Goal: Task Accomplishment & Management: Use online tool/utility

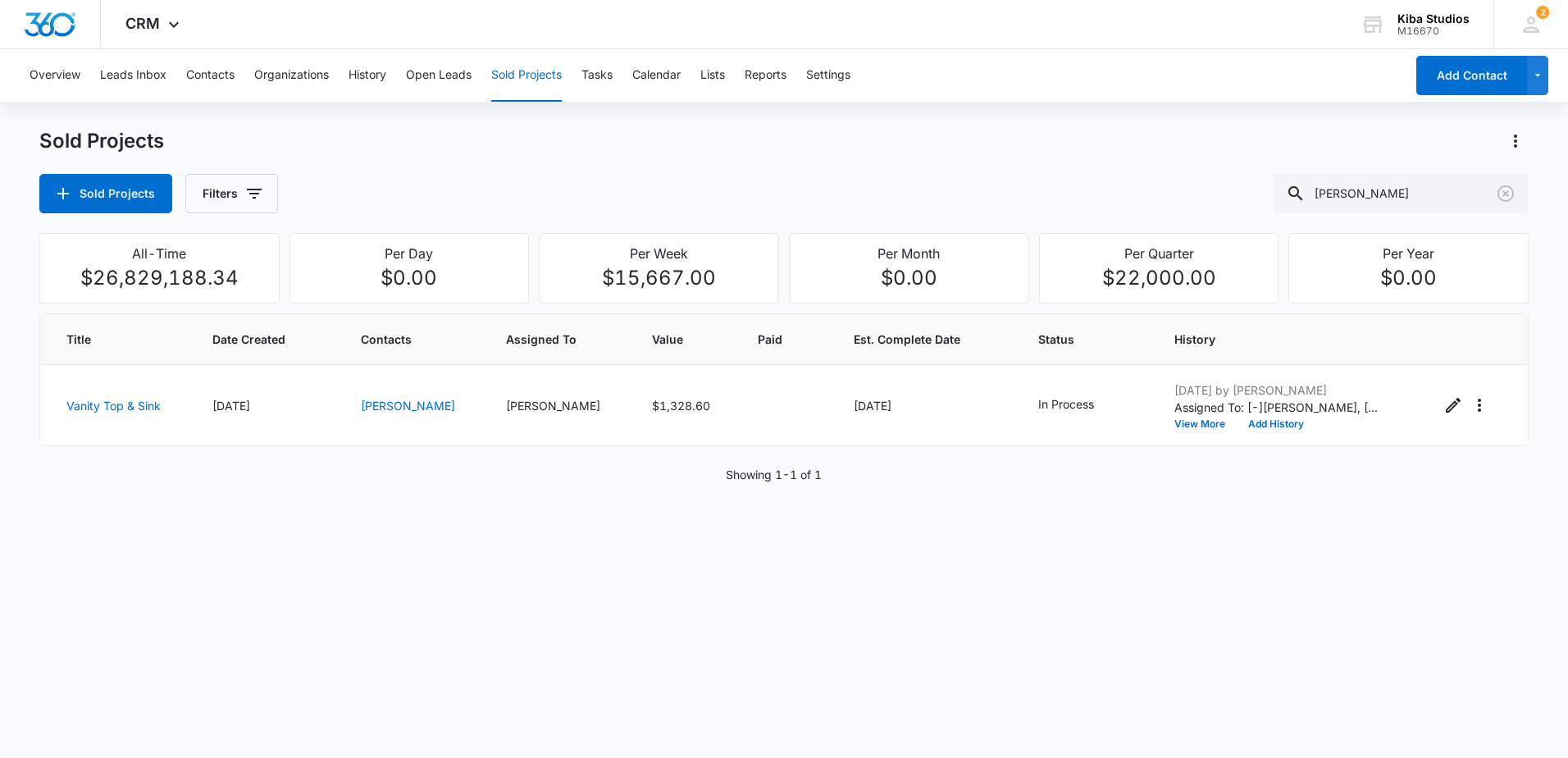
click at [526, 78] on button "Sold Projects" at bounding box center [526, 76] width 71 height 53
click at [245, 196] on icon "button" at bounding box center [254, 193] width 20 height 20
click at [370, 296] on icon "Show Assigned To filters" at bounding box center [378, 296] width 20 height 20
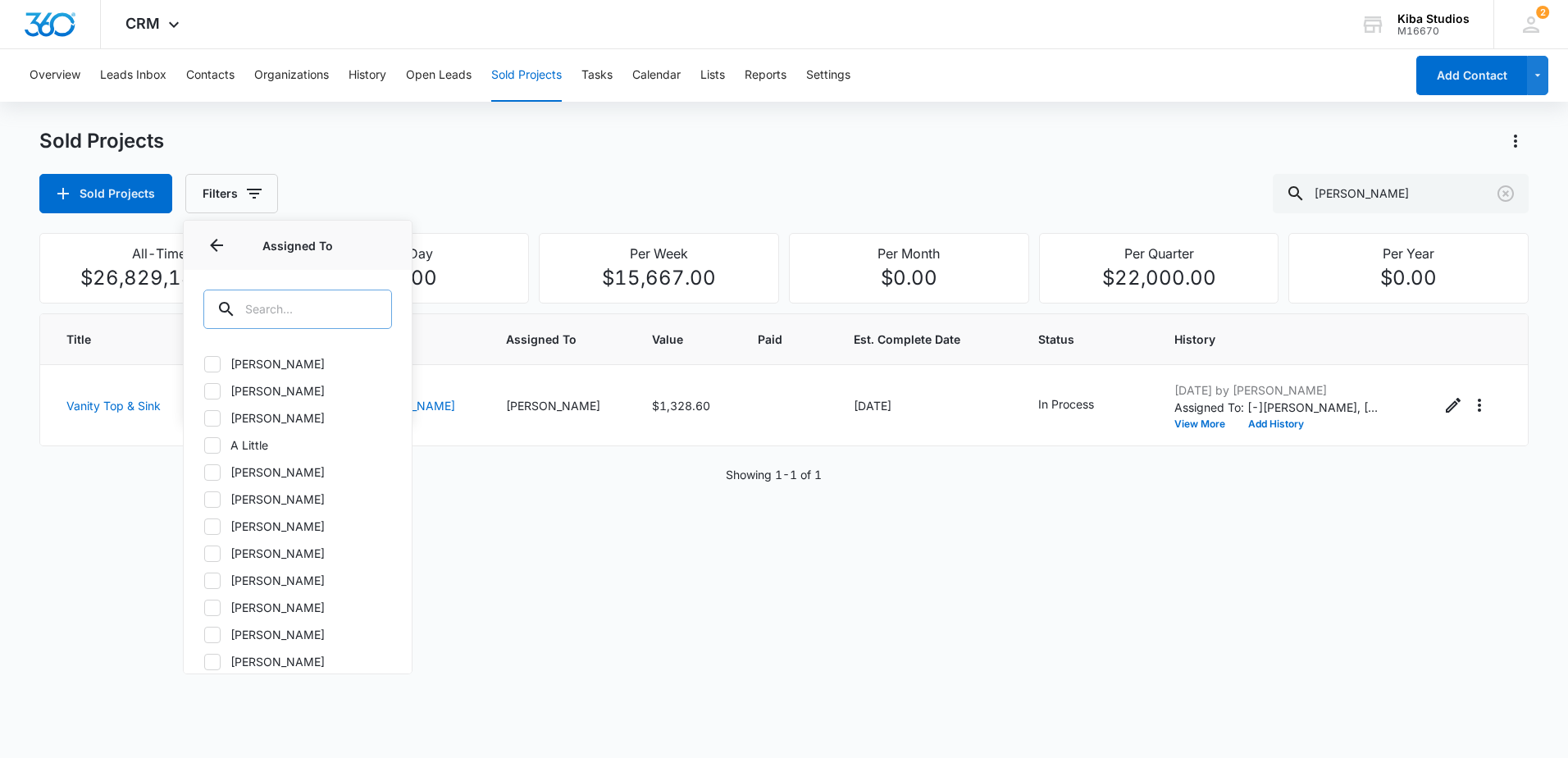
click at [324, 306] on input "text" at bounding box center [297, 309] width 188 height 39
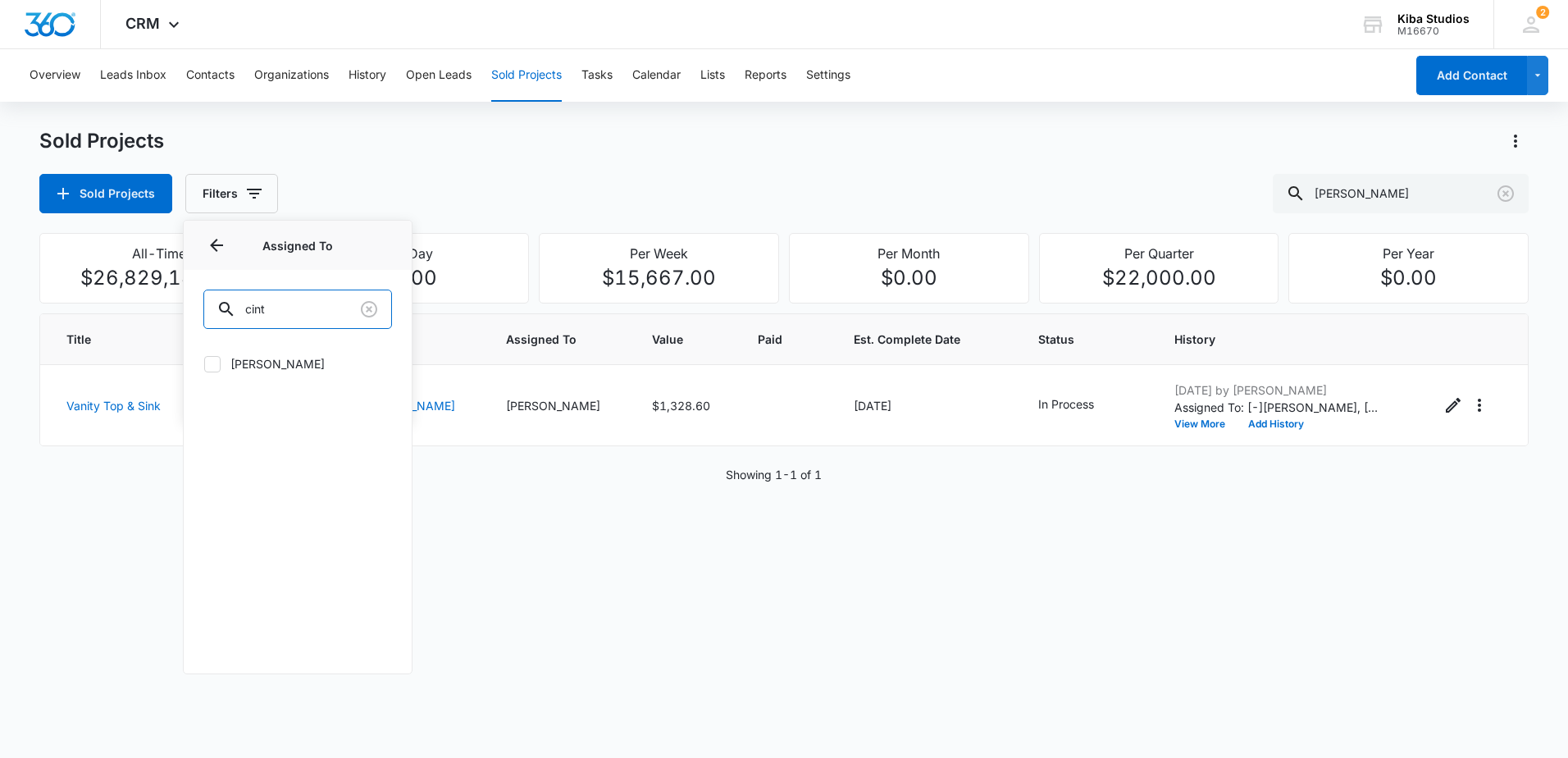
type input "cint"
click at [280, 359] on label "[PERSON_NAME]" at bounding box center [297, 364] width 188 height 17
click at [204, 363] on input "[PERSON_NAME]" at bounding box center [204, 363] width 1 height 1
checkbox input "true"
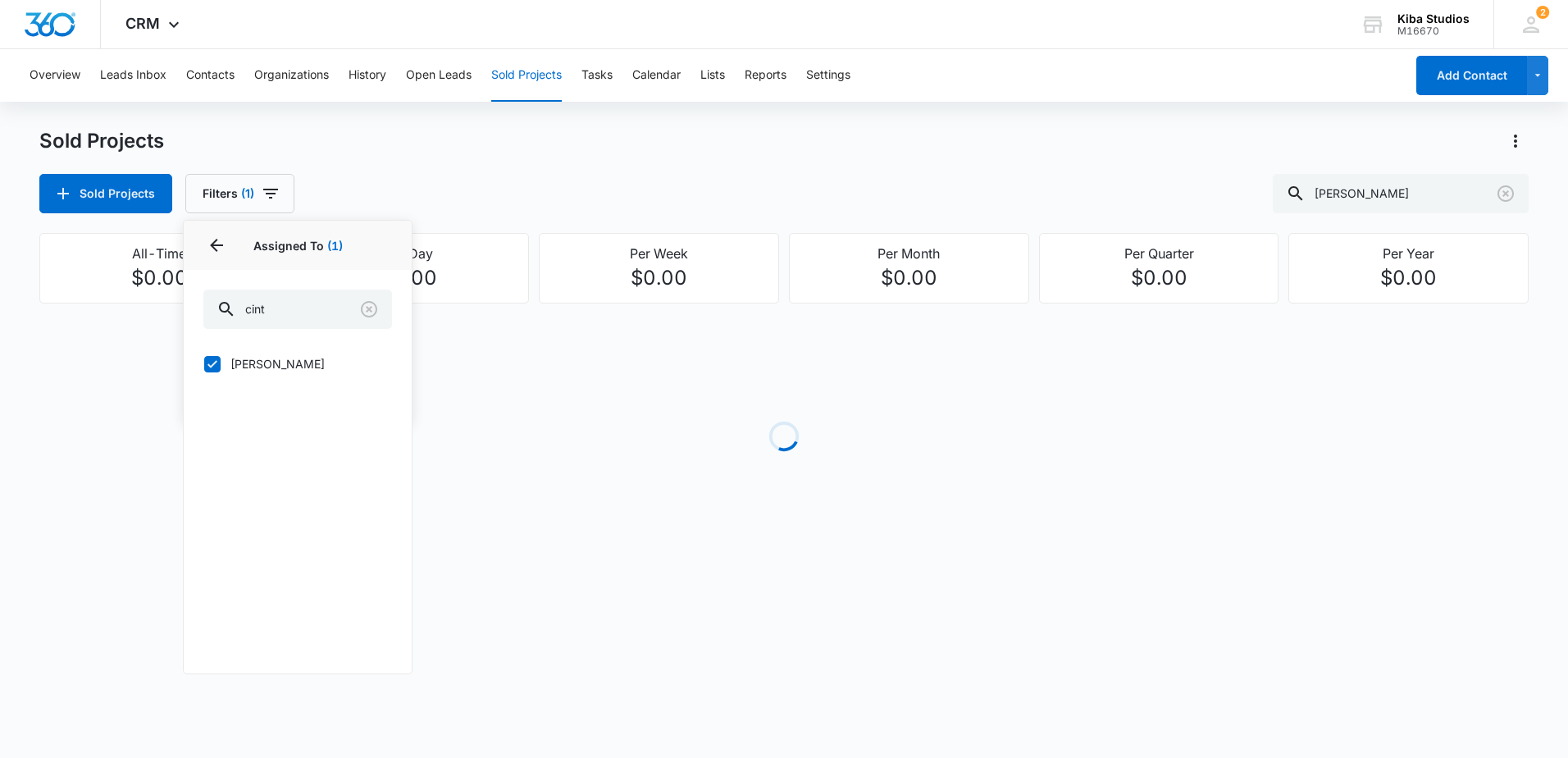
click at [579, 198] on div "Sold Projects Filters (1) Assigned By Assigned To 1 Assigned To (1) cint [PERSO…" at bounding box center [784, 193] width 1489 height 39
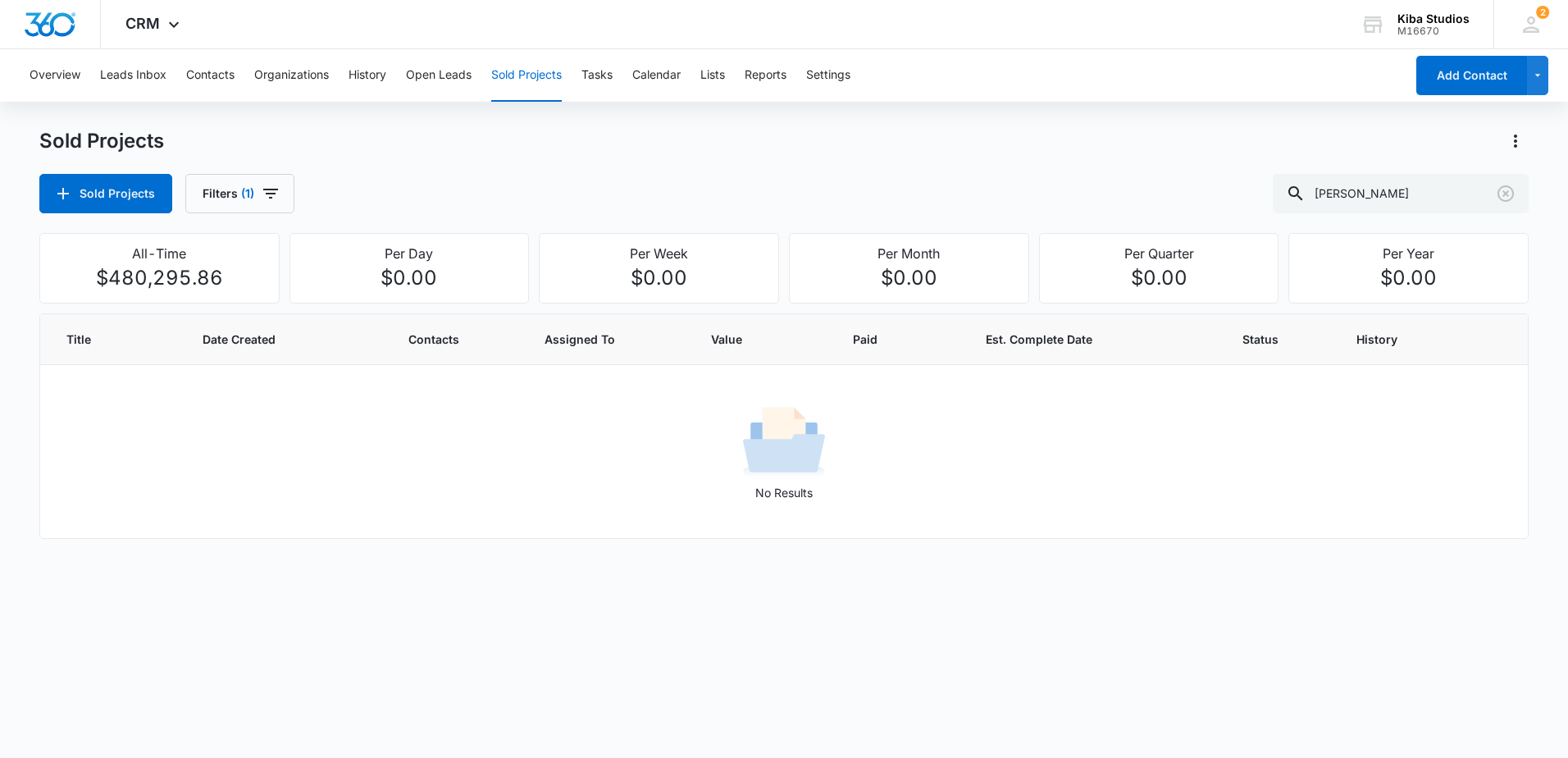
drag, startPoint x: 971, startPoint y: 151, endPoint x: 1008, endPoint y: 141, distance: 38.3
click at [971, 151] on div "Sold Projects" at bounding box center [784, 141] width 1489 height 26
drag, startPoint x: 1409, startPoint y: 196, endPoint x: 1266, endPoint y: 183, distance: 143.6
click at [1269, 184] on div "Sold Projects Filters (1) [PERSON_NAME]" at bounding box center [784, 193] width 1489 height 39
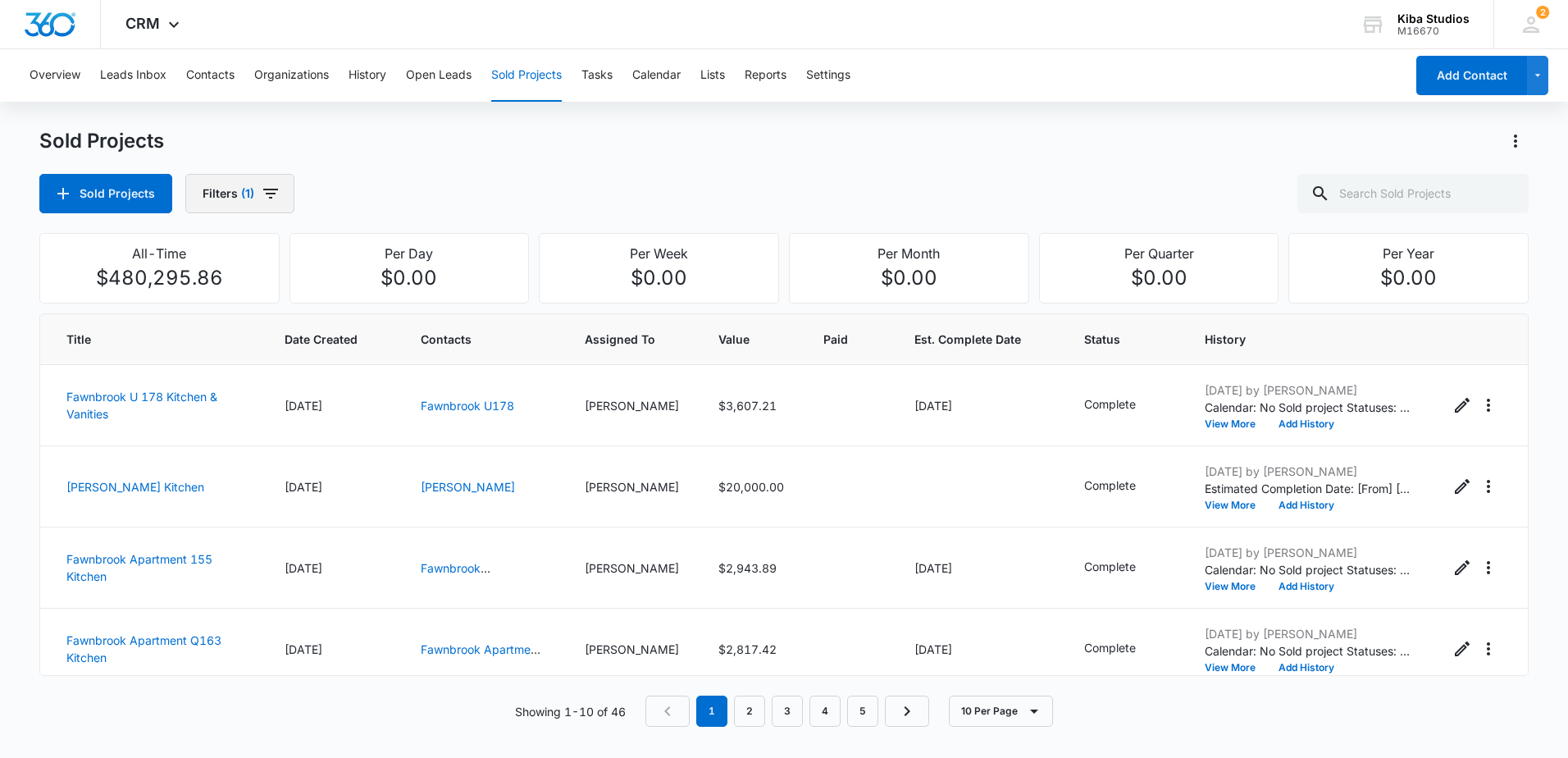
click at [272, 203] on icon "button" at bounding box center [270, 193] width 20 height 20
click at [379, 335] on icon "Show Project Status filters" at bounding box center [378, 338] width 20 height 20
click at [273, 388] on label "In Process" at bounding box center [297, 391] width 188 height 17
click at [204, 390] on input "In Process" at bounding box center [204, 390] width 1 height 1
checkbox input "true"
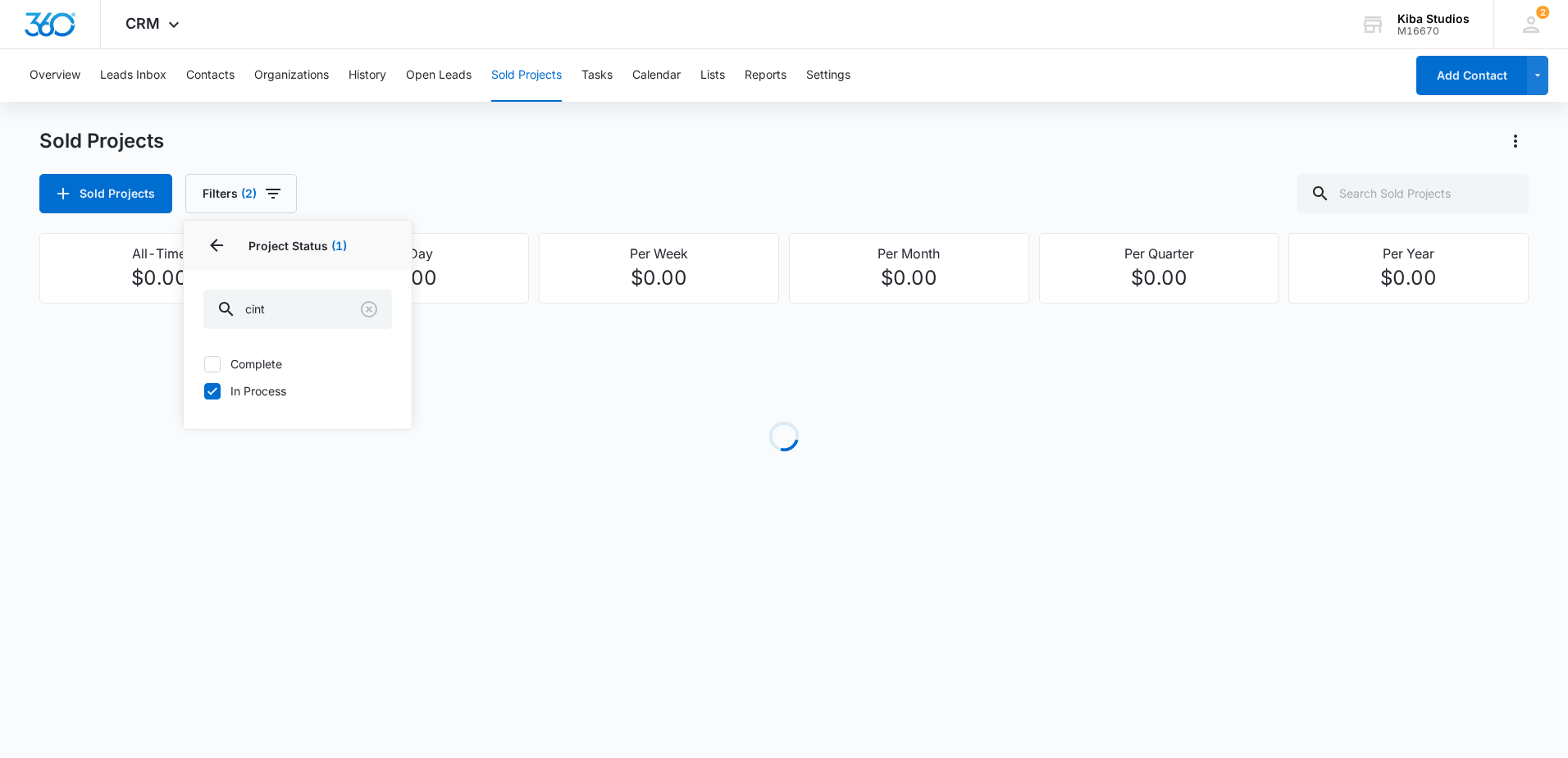
click at [638, 192] on div "Sold Projects Filters (2) Assigned By Assigned To 1 Project Status 1 Project St…" at bounding box center [784, 193] width 1489 height 39
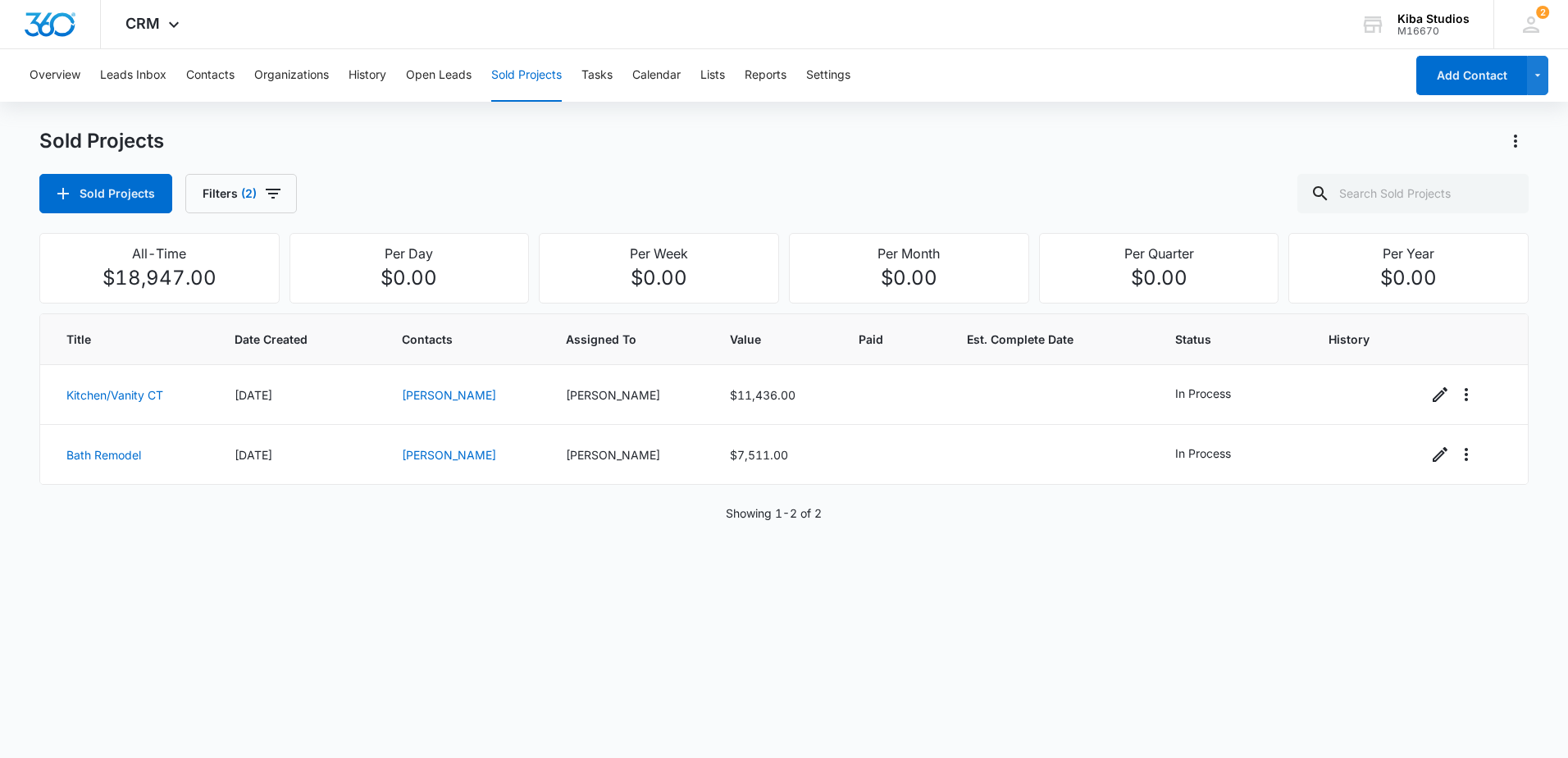
click at [631, 530] on div "Title Date Created Contacts Assigned To Value Paid Est. Complete Date Status Hi…" at bounding box center [784, 520] width 1489 height 413
click at [1518, 141] on icon "Actions" at bounding box center [1514, 141] width 20 height 20
click at [1446, 206] on div "Export Sold Projects" at bounding box center [1419, 211] width 139 height 11
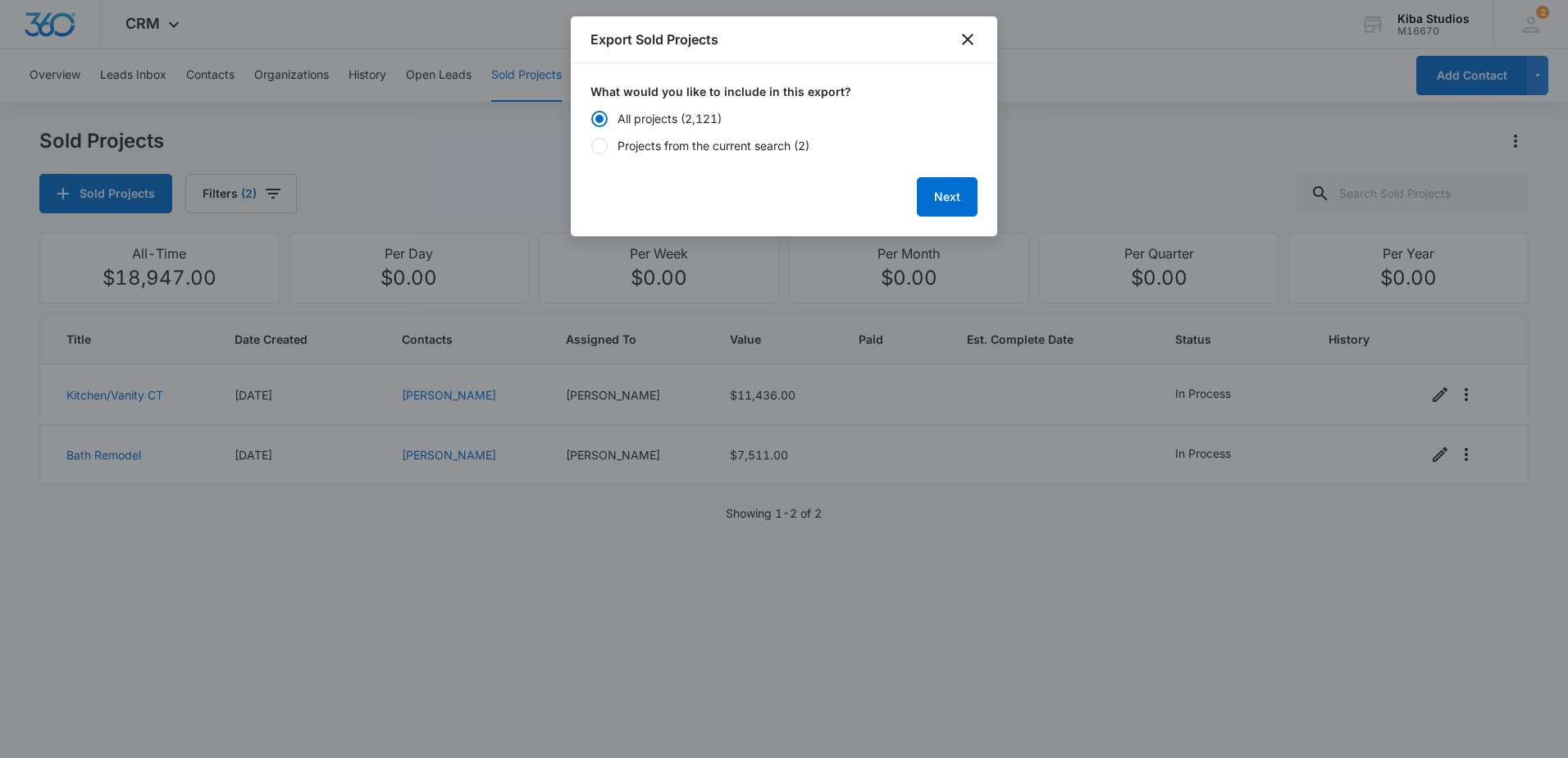
click at [778, 139] on div "Projects from the current search (2)" at bounding box center [713, 146] width 192 height 17
click at [591, 145] on input "Projects from the current search (2)" at bounding box center [590, 145] width 1 height 1
radio input "false"
radio input "true"
click at [933, 189] on button "Next" at bounding box center [946, 197] width 60 height 39
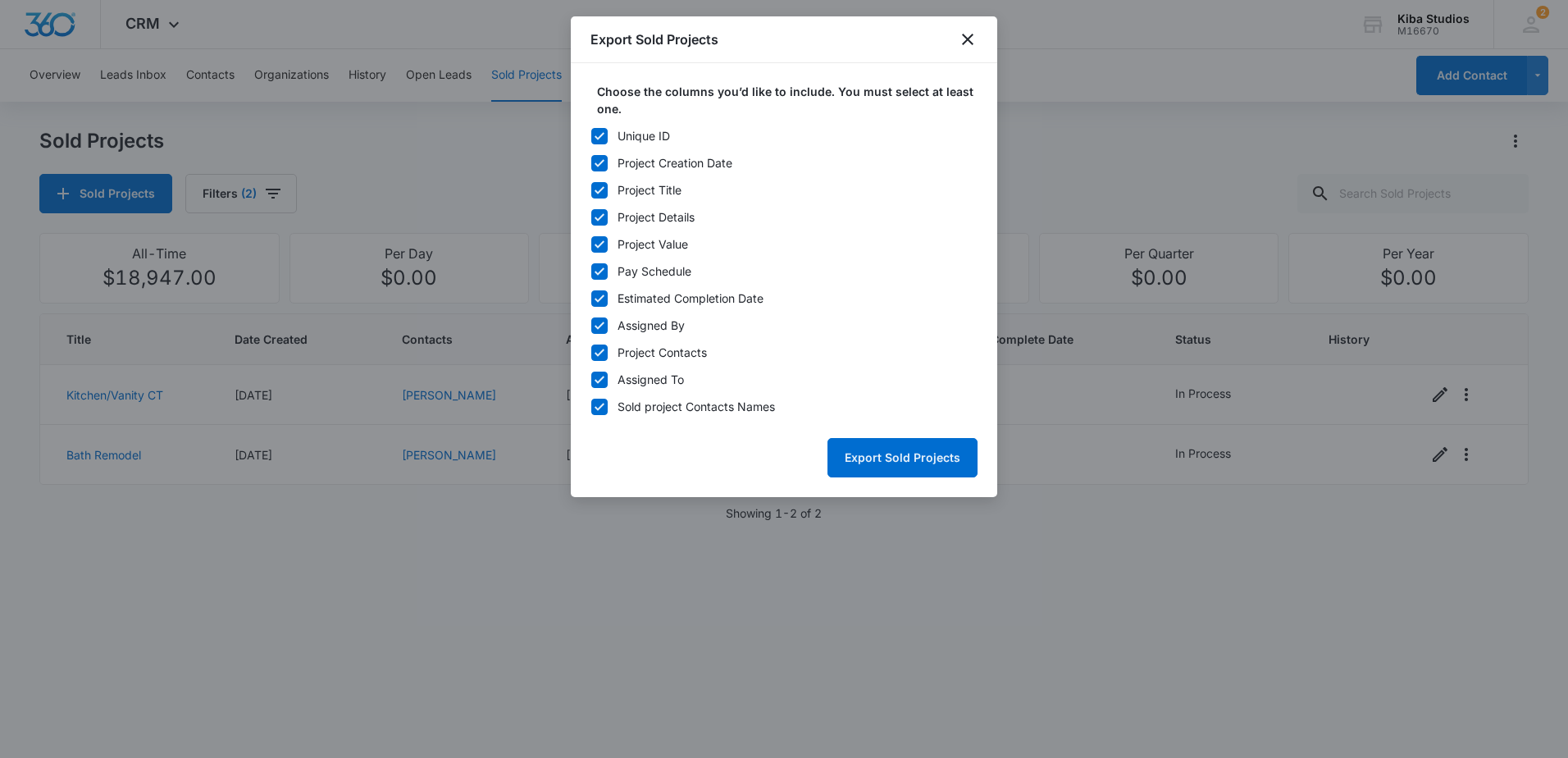
click at [601, 137] on icon at bounding box center [599, 135] width 14 height 14
click at [591, 136] on input "Unique ID" at bounding box center [590, 135] width 1 height 1
checkbox input "false"
click at [591, 272] on div at bounding box center [599, 271] width 16 height 16
click at [591, 272] on input "Pay Schedule" at bounding box center [590, 271] width 1 height 1
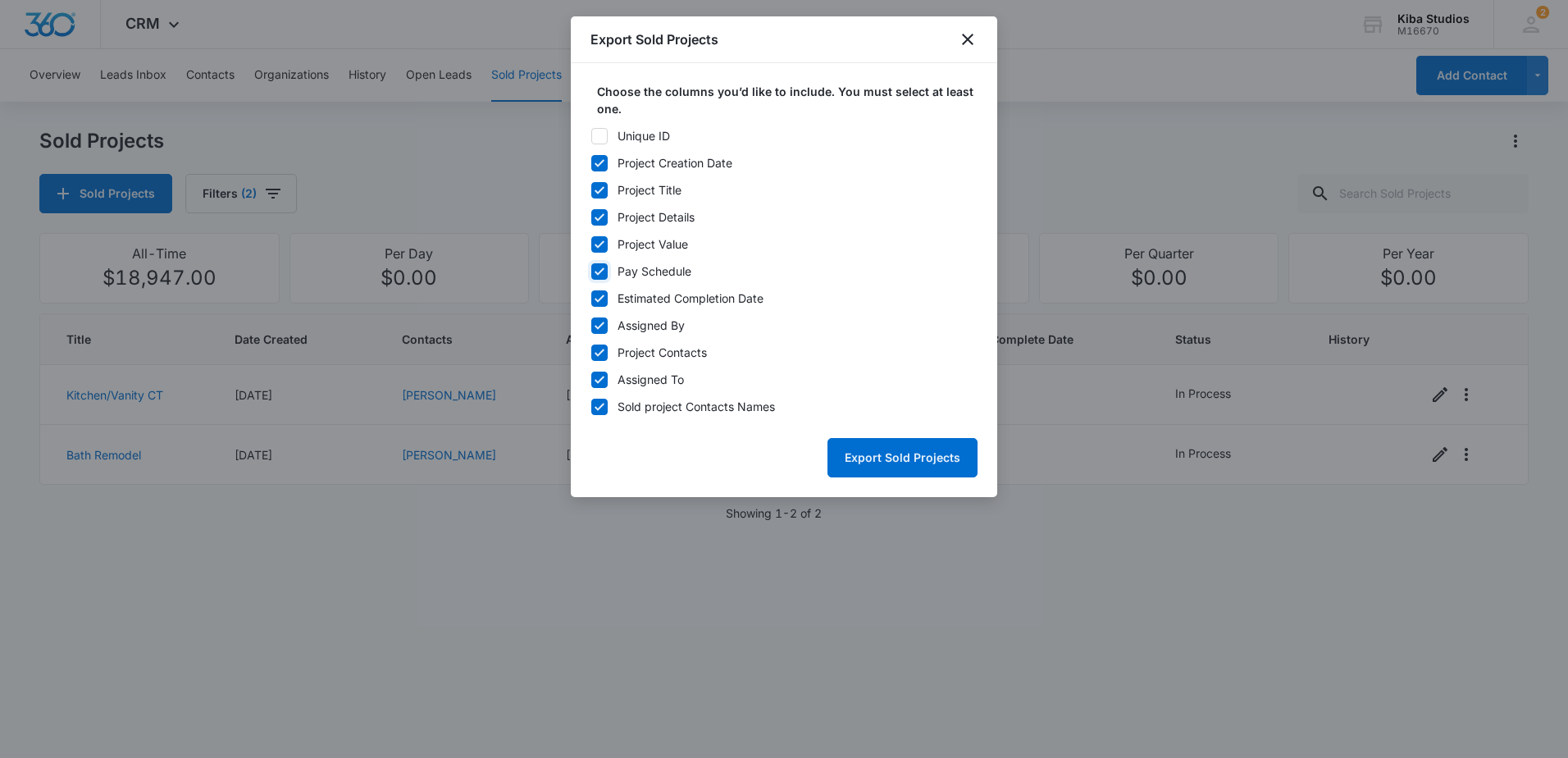
checkbox input "false"
click at [593, 288] on div "Unique ID Project Creation Date Project Title Project Details Project Value Pay…" at bounding box center [784, 271] width 387 height 288
click at [602, 316] on div "Unique ID Project Creation Date Project Title Project Details Project Value Pay…" at bounding box center [784, 271] width 387 height 288
click at [595, 300] on icon at bounding box center [599, 298] width 14 height 14
click at [591, 298] on input "Estimated Completion Date" at bounding box center [590, 297] width 1 height 1
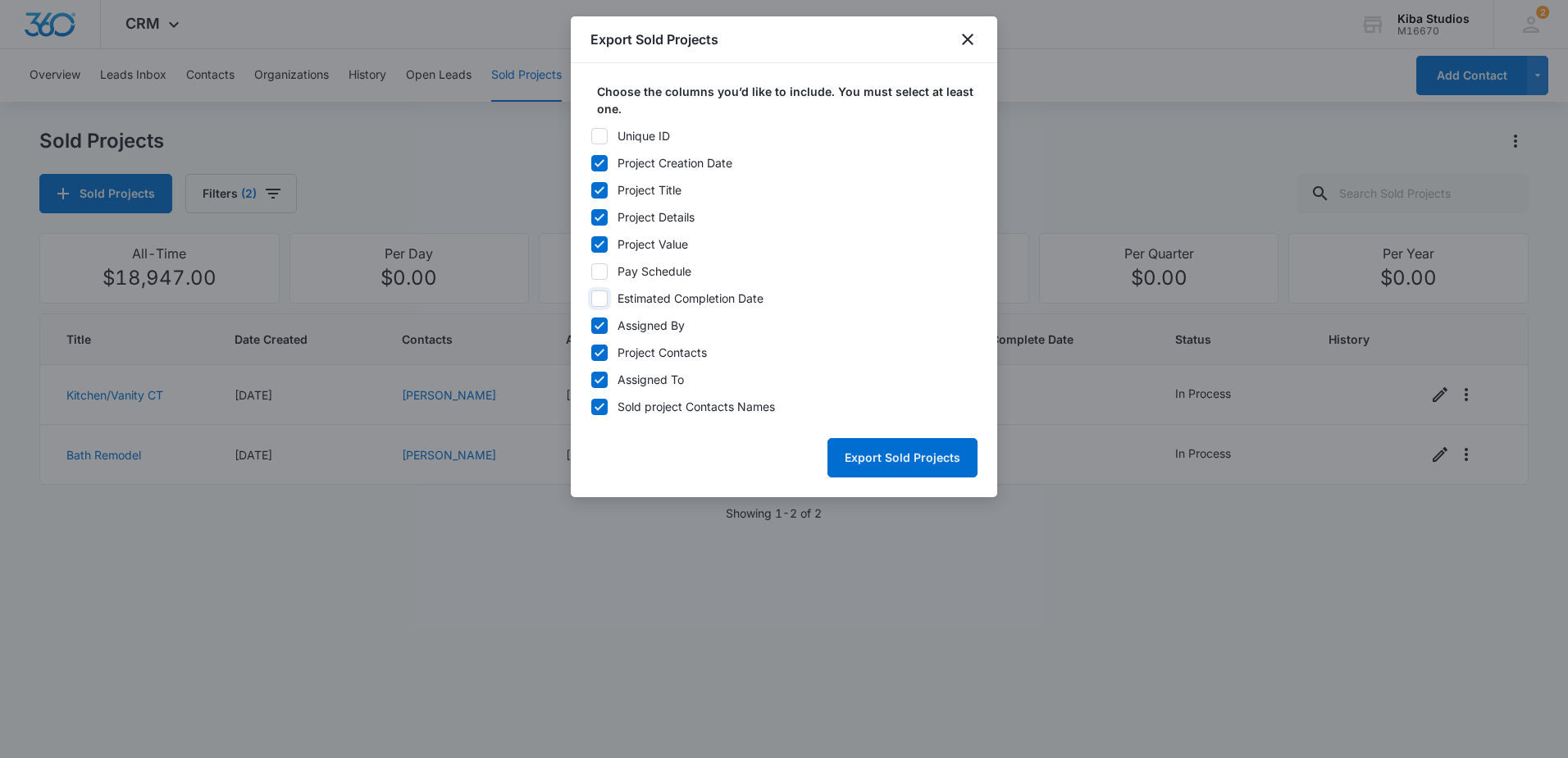
checkbox input "false"
click at [600, 319] on icon at bounding box center [599, 325] width 14 height 14
click at [591, 324] on input "Assigned By" at bounding box center [590, 324] width 1 height 1
checkbox input "false"
click at [623, 351] on div "Project Contacts" at bounding box center [662, 352] width 89 height 17
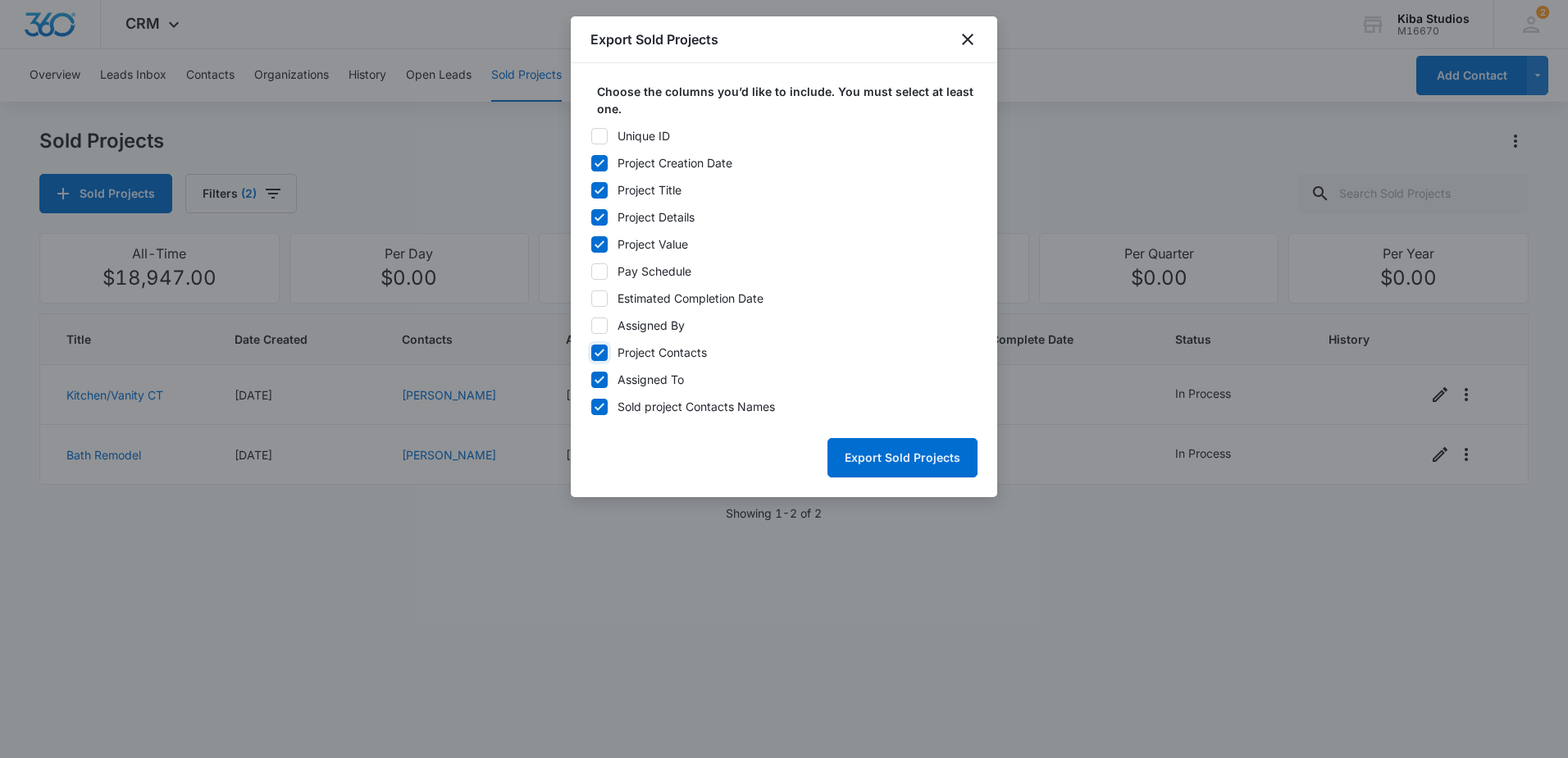
click at [591, 352] on input "Project Contacts" at bounding box center [590, 352] width 1 height 1
checkbox input "false"
click at [865, 465] on button "Export Sold Projects" at bounding box center [902, 457] width 150 height 39
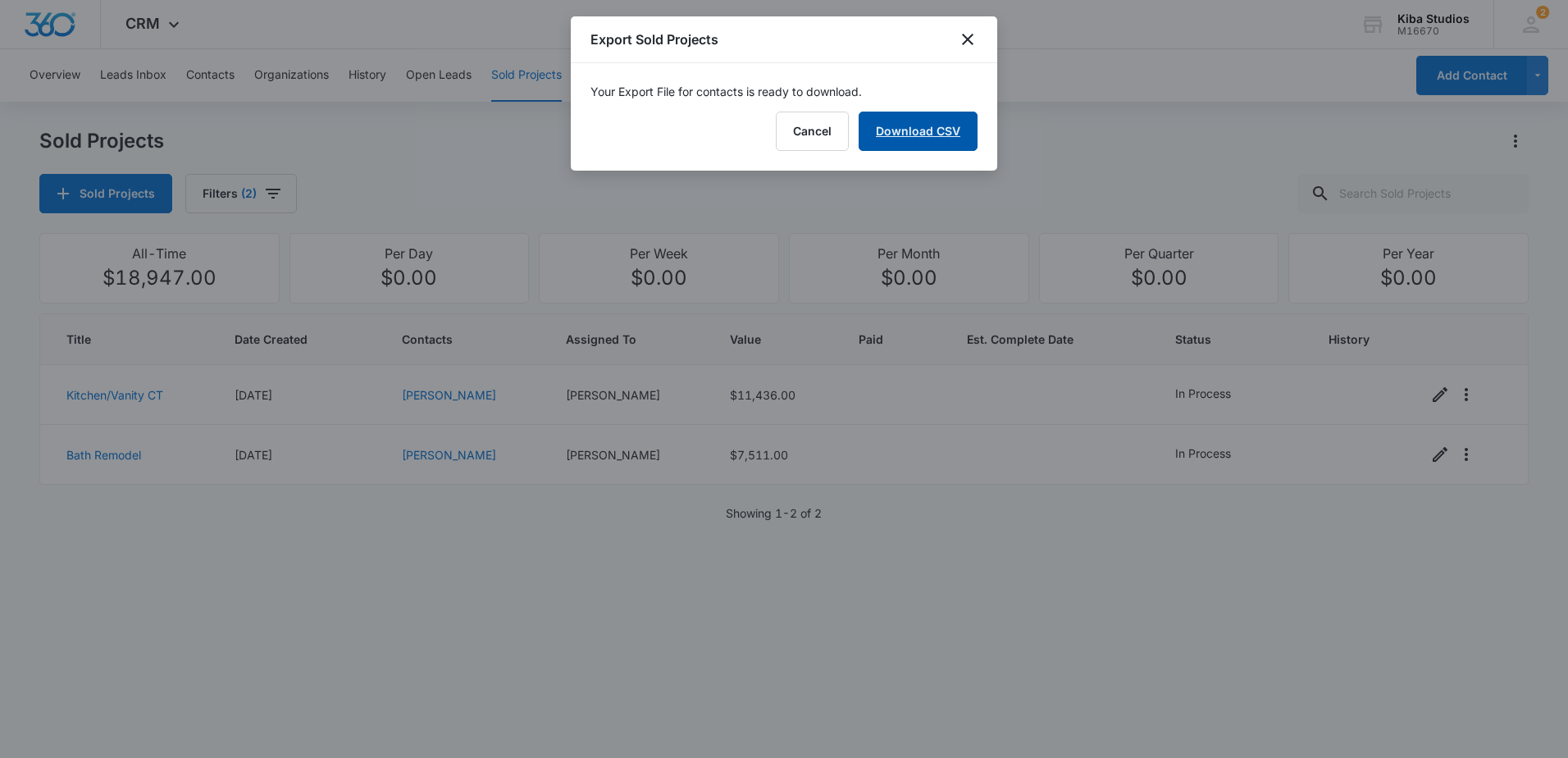
click at [904, 142] on link "Download CSV" at bounding box center [918, 131] width 119 height 39
click at [969, 38] on icon "close" at bounding box center [967, 38] width 11 height 11
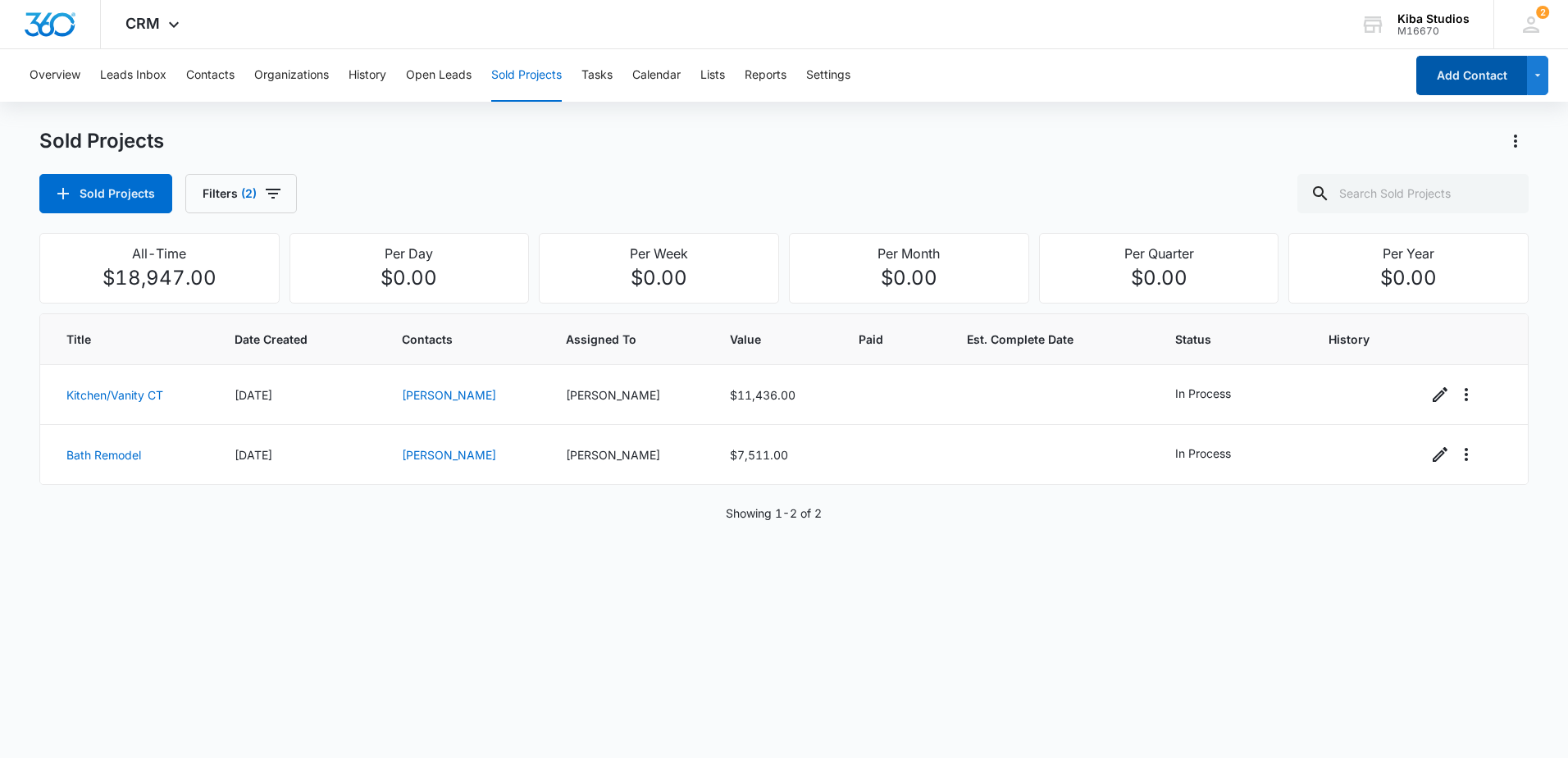
click at [1496, 79] on button "Add Contact" at bounding box center [1472, 75] width 111 height 39
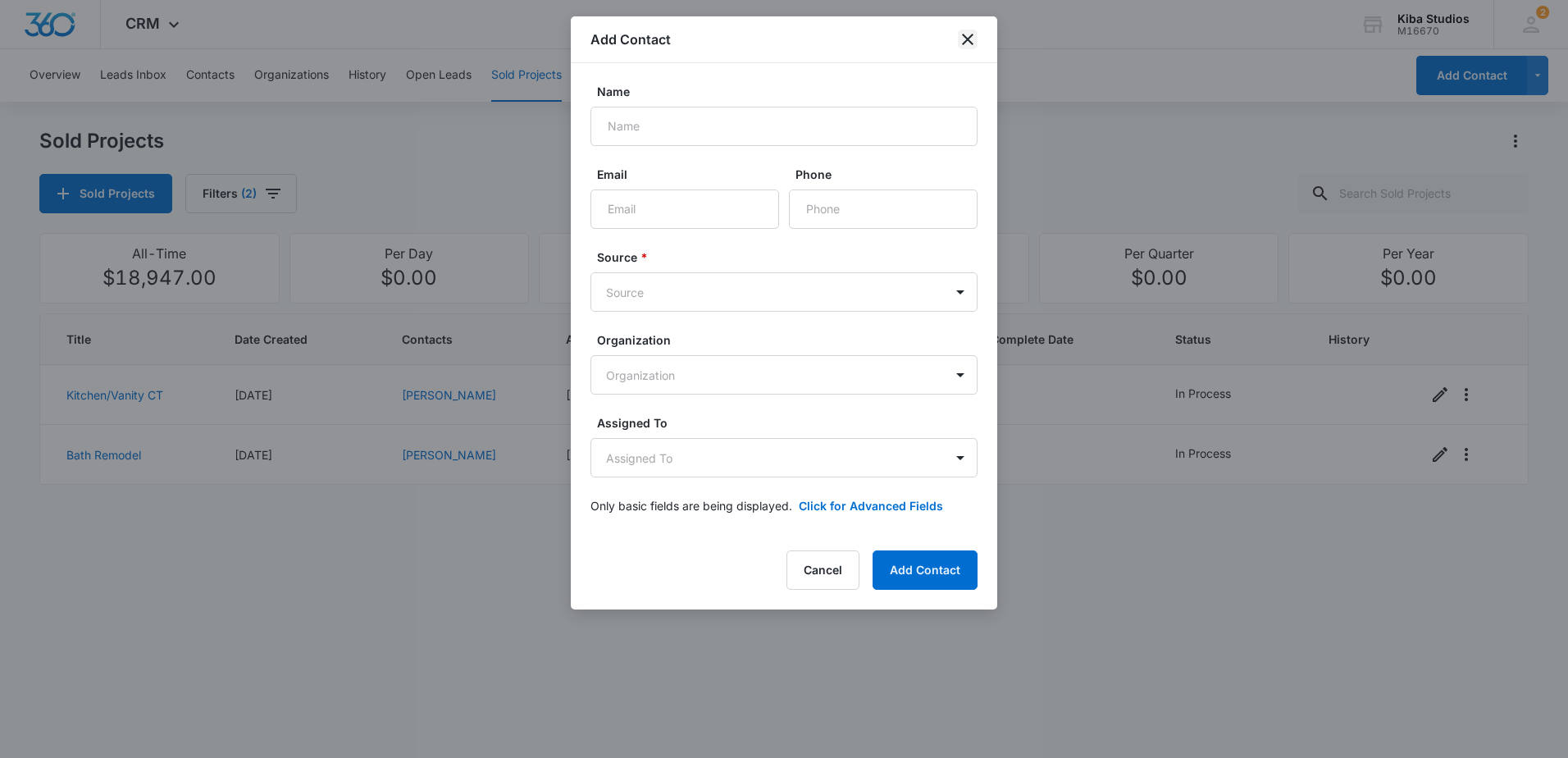
click at [972, 37] on icon "close" at bounding box center [967, 39] width 20 height 20
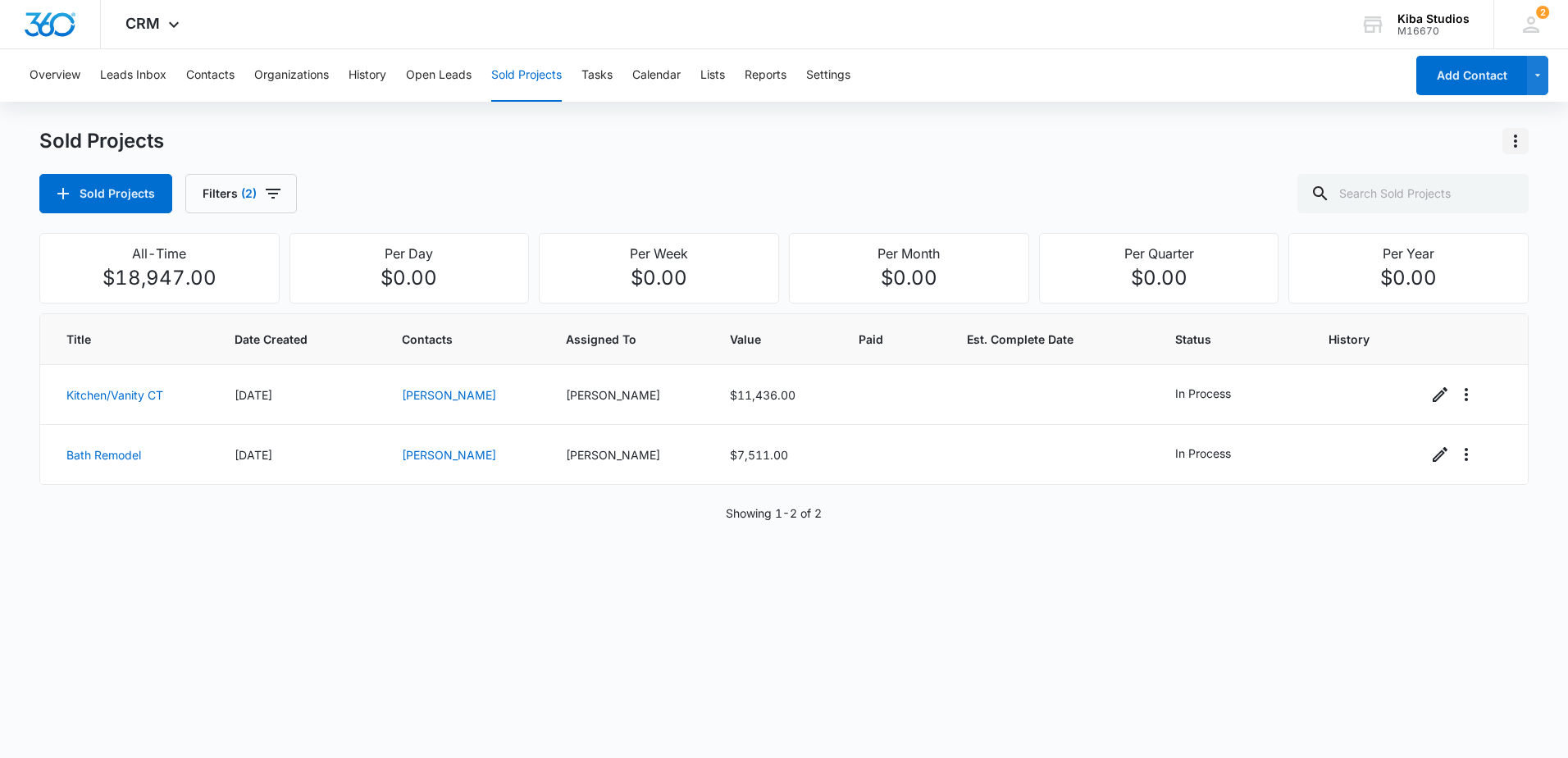
click at [1515, 137] on icon "Actions" at bounding box center [1515, 141] width 3 height 13
click at [1388, 200] on button "Export Sold Projects" at bounding box center [1428, 211] width 198 height 25
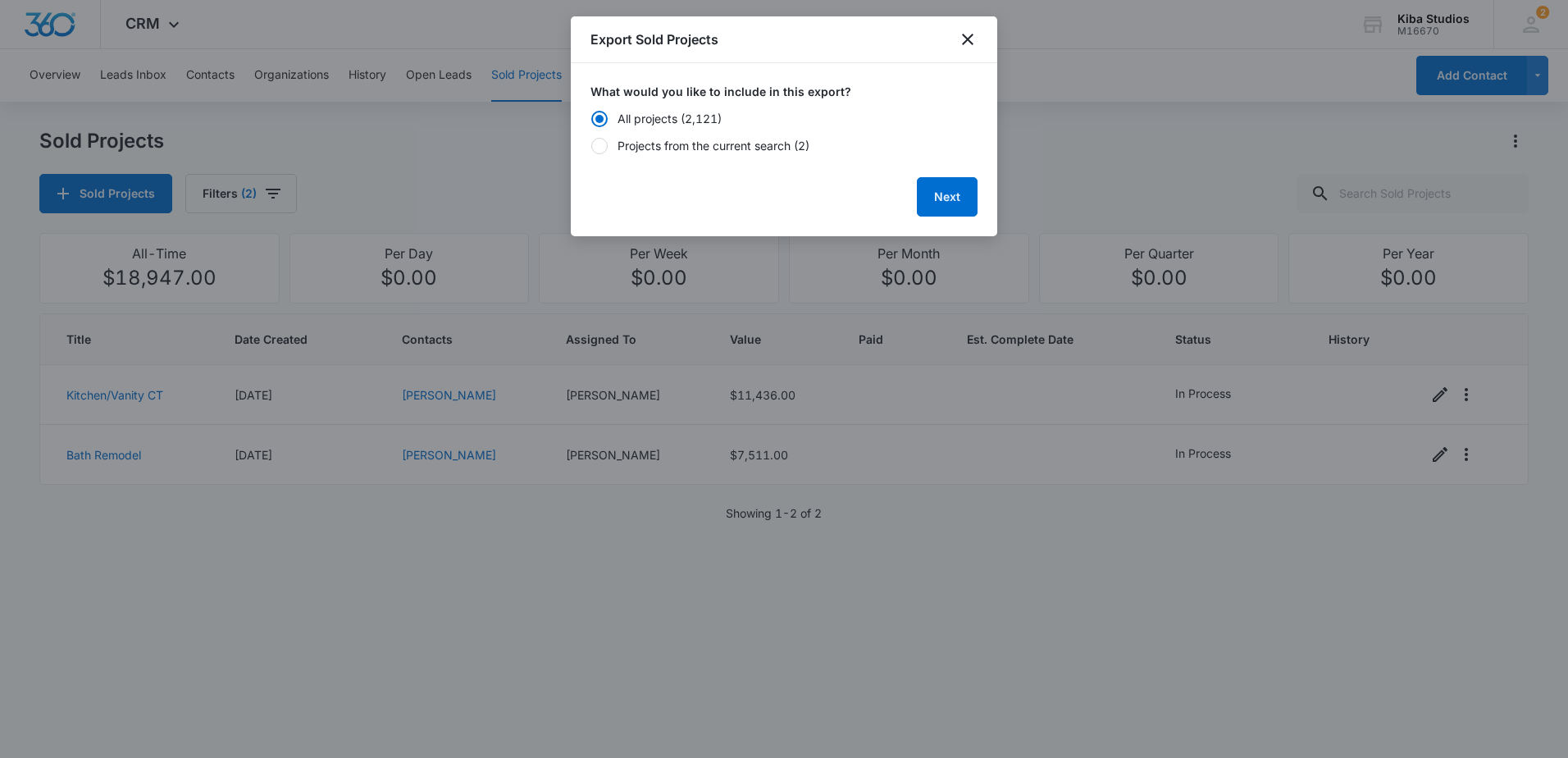
click at [640, 149] on div "Projects from the current search (2)" at bounding box center [713, 146] width 192 height 17
click at [591, 146] on input "Projects from the current search (2)" at bounding box center [590, 145] width 1 height 1
radio input "false"
radio input "true"
click at [934, 200] on button "Next" at bounding box center [946, 197] width 60 height 39
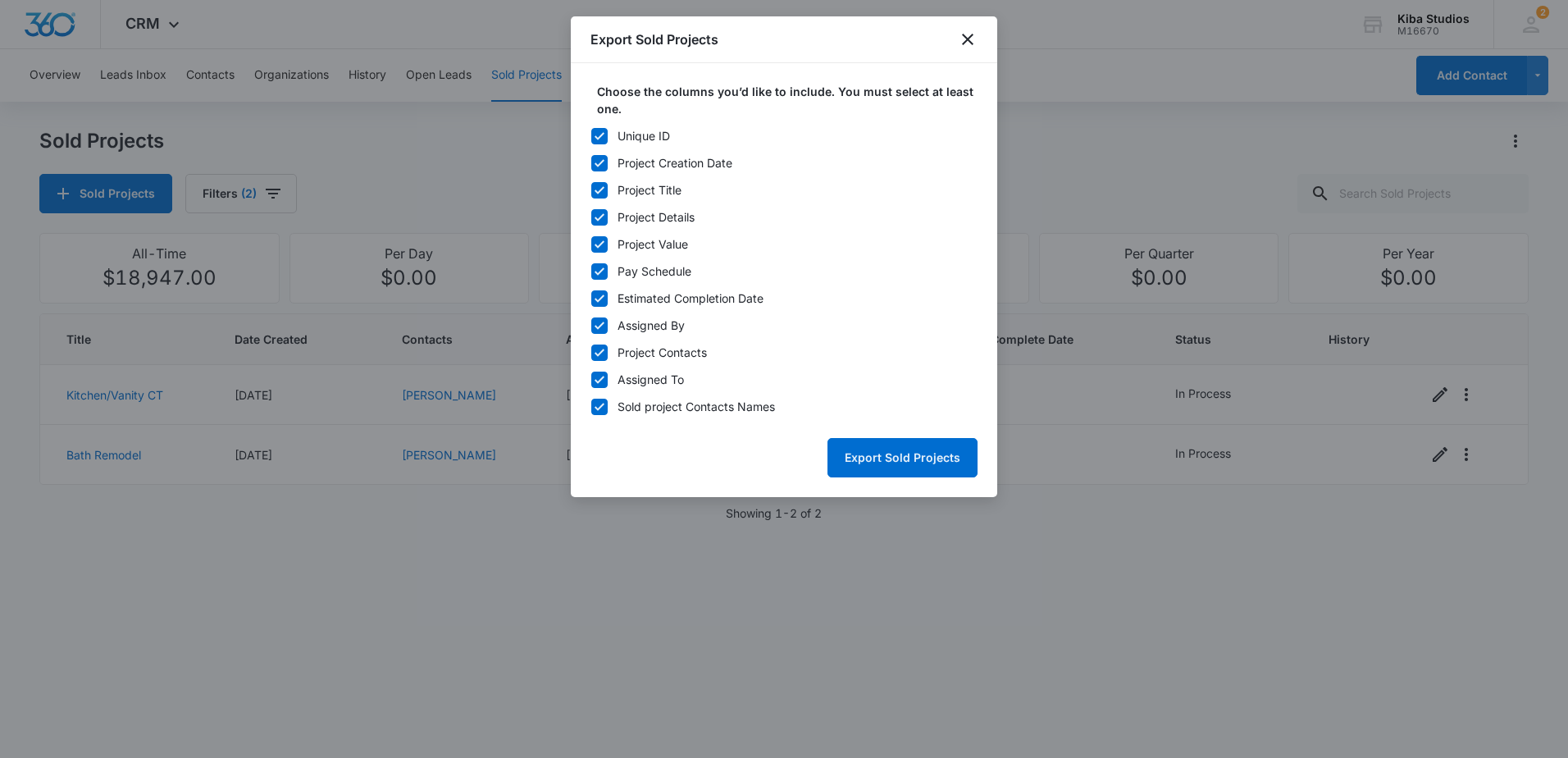
click at [601, 142] on icon at bounding box center [599, 135] width 14 height 14
click at [591, 136] on input "Unique ID" at bounding box center [590, 135] width 1 height 1
checkbox input "false"
click at [595, 296] on icon at bounding box center [599, 298] width 14 height 14
click at [591, 297] on input "Estimated Completion Date" at bounding box center [590, 297] width 1 height 1
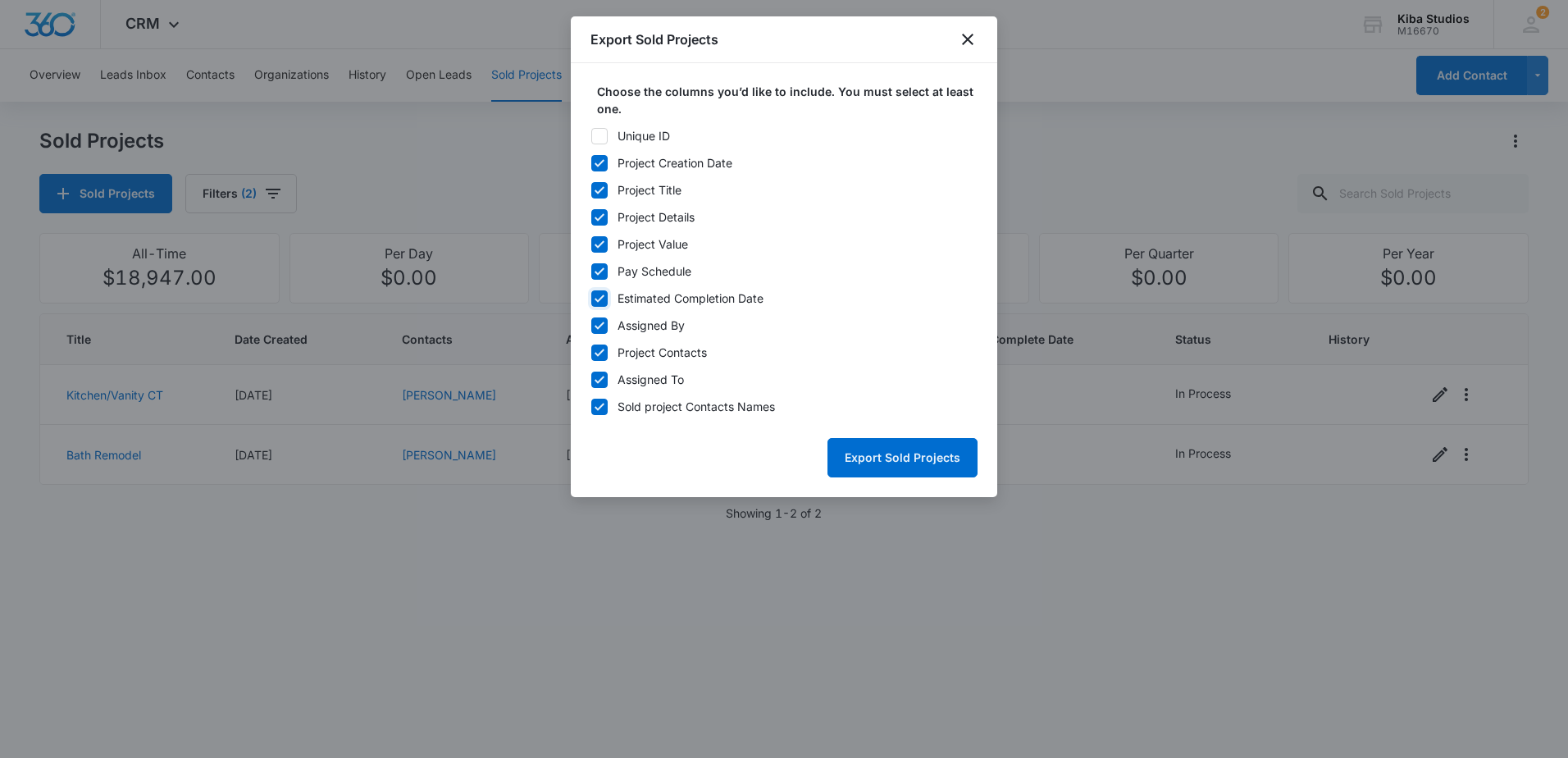
checkbox input "false"
click at [599, 322] on icon at bounding box center [599, 325] width 14 height 14
click at [591, 324] on input "Assigned By" at bounding box center [590, 324] width 1 height 1
checkbox input "false"
click at [599, 340] on div "Unique ID Project Creation Date Project Title Project Details Project Value Pay…" at bounding box center [784, 271] width 387 height 288
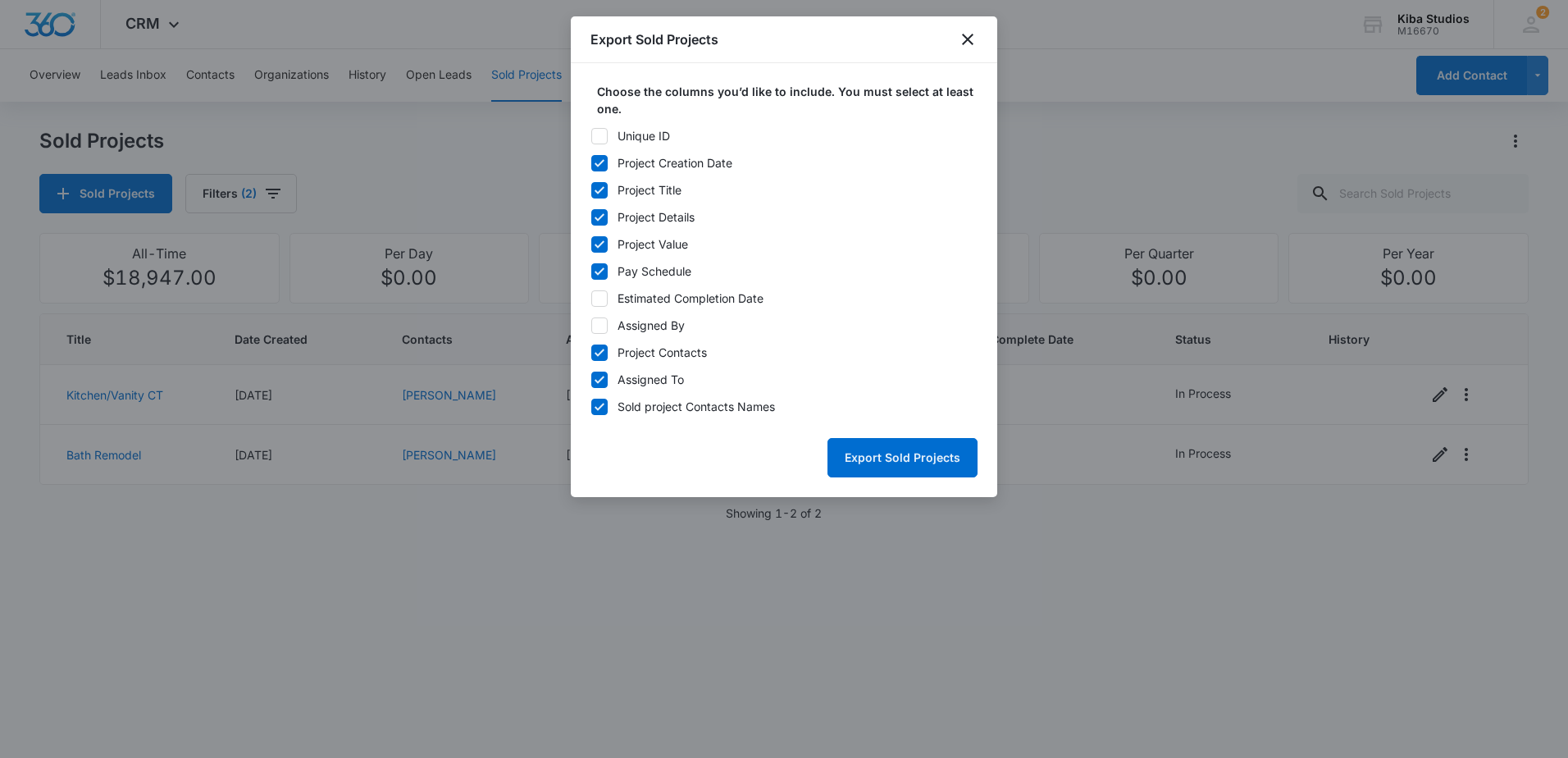
click at [604, 352] on icon at bounding box center [599, 352] width 14 height 14
click at [591, 352] on input "Project Contacts" at bounding box center [590, 352] width 1 height 1
checkbox input "false"
click at [600, 267] on icon at bounding box center [599, 271] width 14 height 14
click at [591, 271] on input "Pay Schedule" at bounding box center [590, 271] width 1 height 1
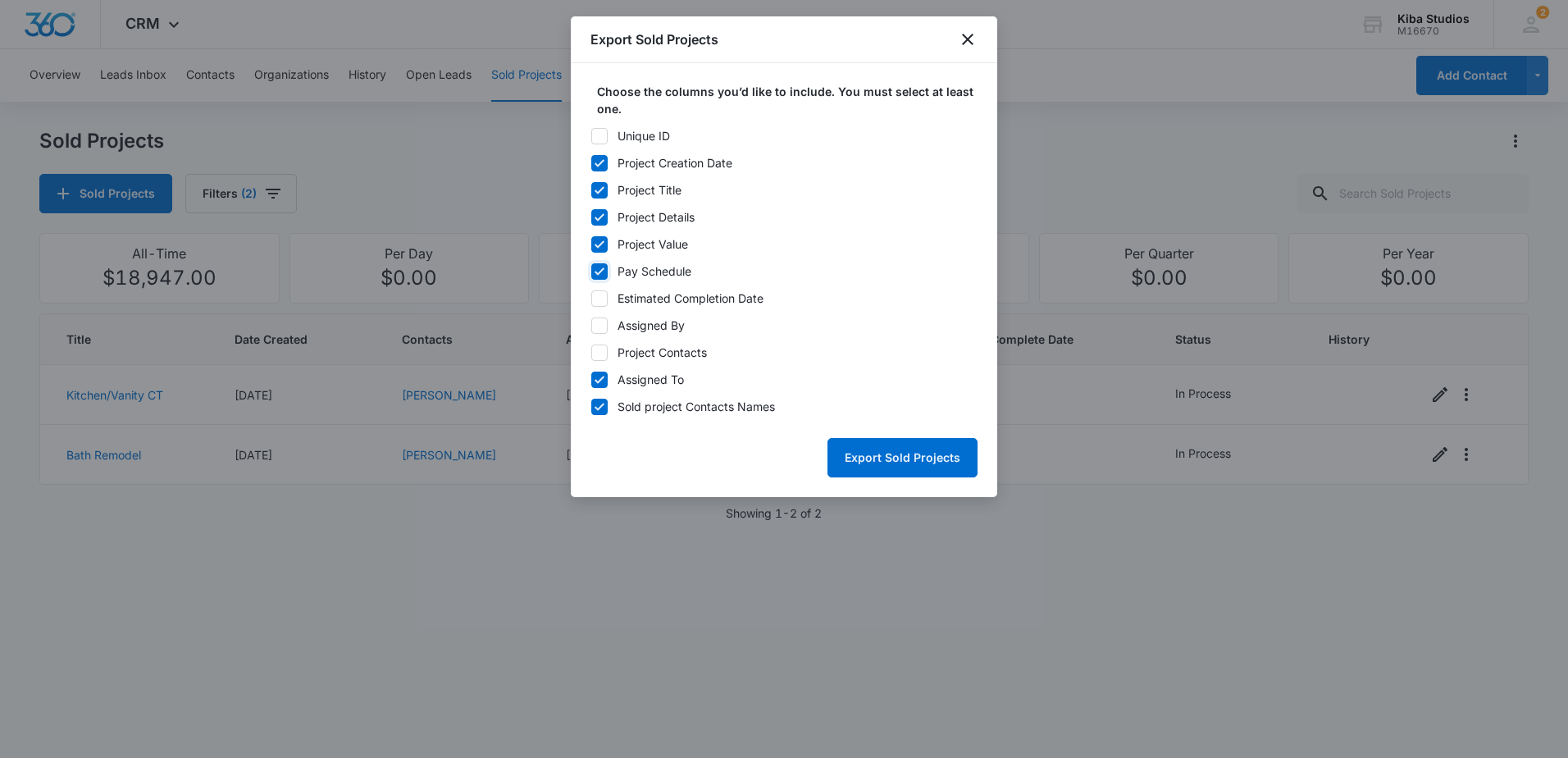
checkbox input "false"
click at [602, 331] on icon at bounding box center [599, 325] width 14 height 14
click at [591, 325] on input "Assigned By" at bounding box center [590, 324] width 1 height 1
click at [604, 321] on icon at bounding box center [599, 325] width 14 height 14
click at [591, 324] on input "Assigned By" at bounding box center [590, 324] width 1 height 1
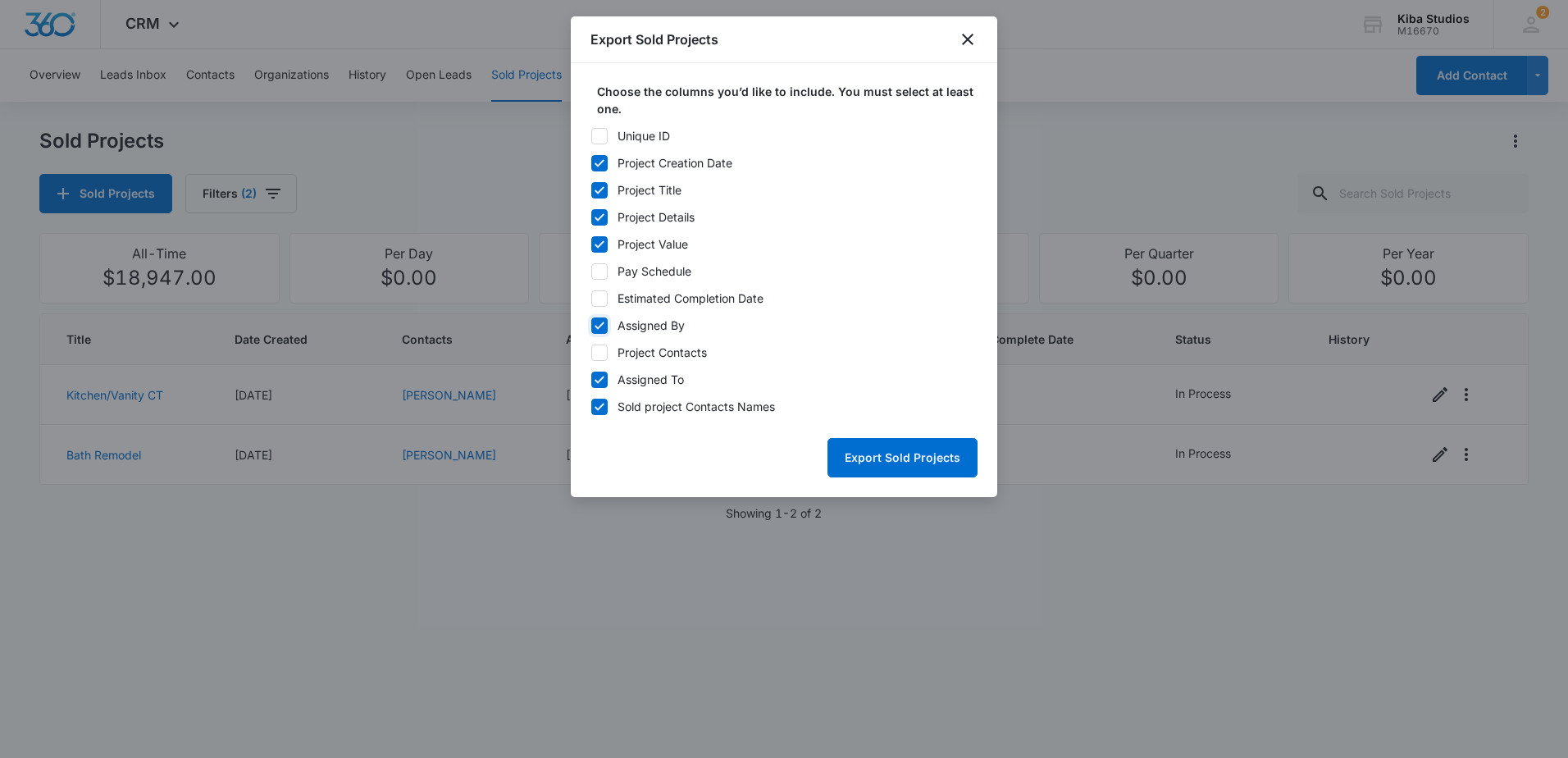
checkbox input "false"
click at [882, 446] on button "Export Sold Projects" at bounding box center [902, 457] width 150 height 39
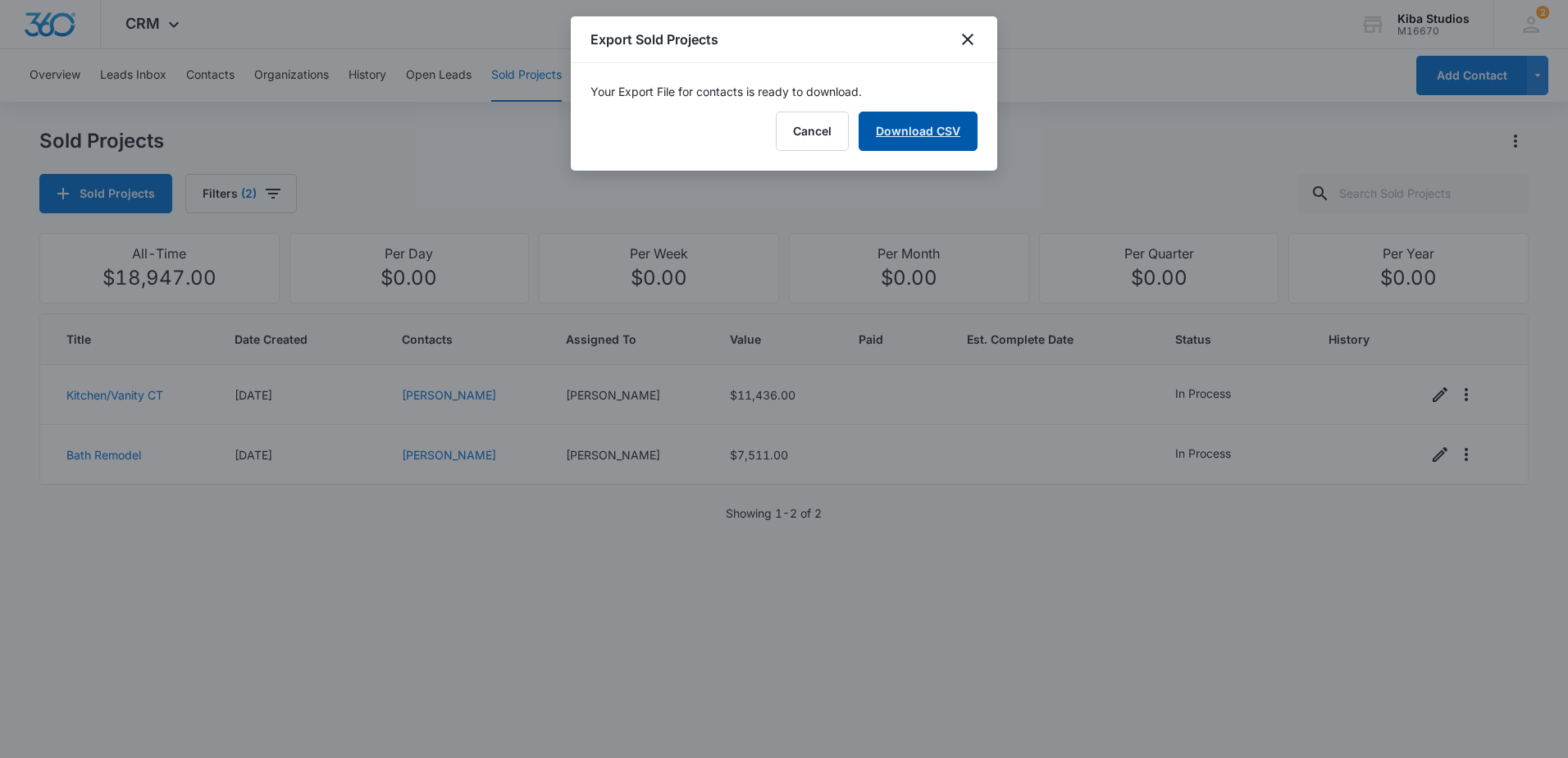
click at [924, 143] on link "Download CSV" at bounding box center [918, 131] width 119 height 39
click at [969, 43] on icon "close" at bounding box center [967, 39] width 20 height 20
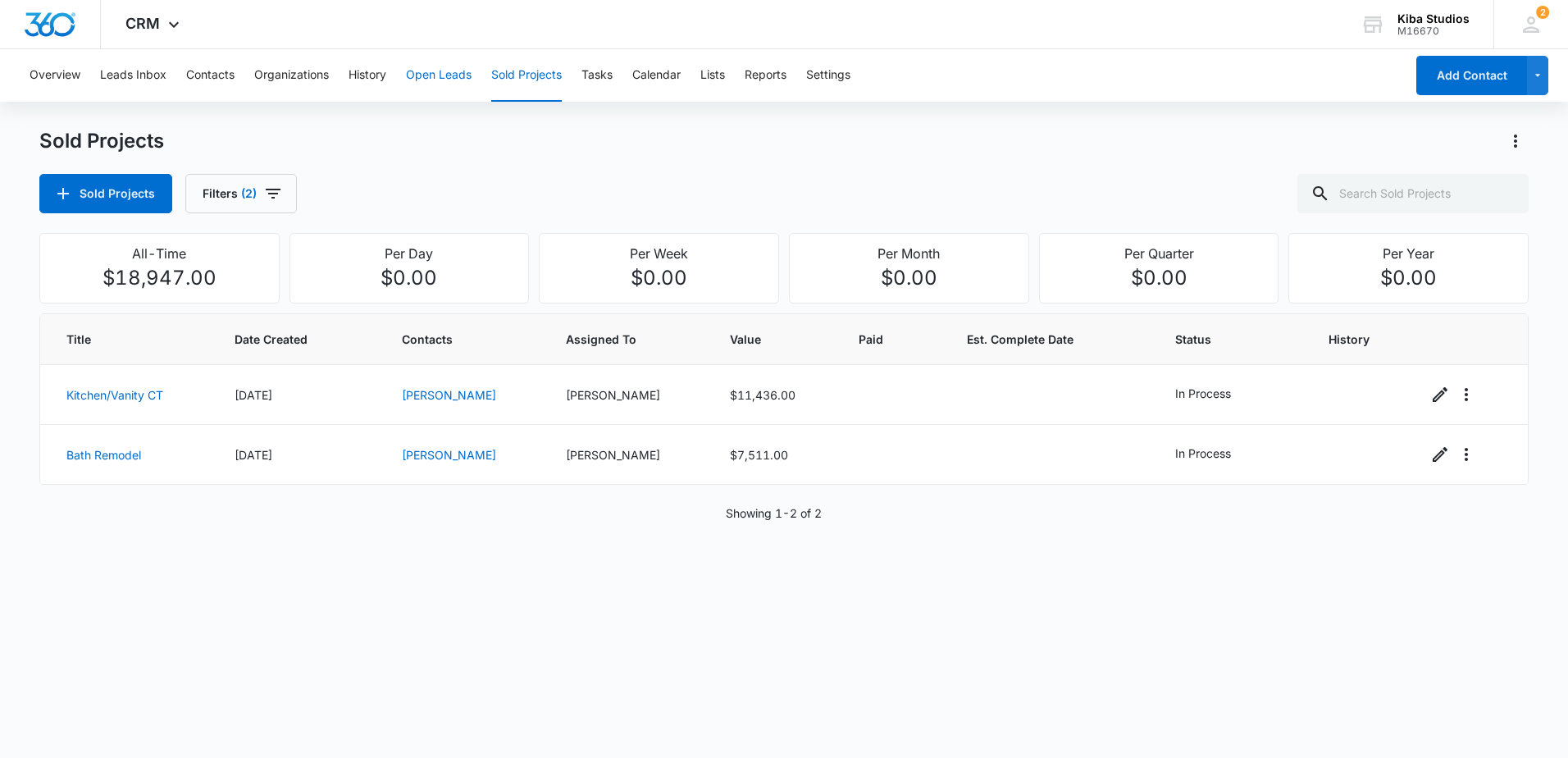
click at [430, 83] on button "Open Leads" at bounding box center [439, 76] width 66 height 53
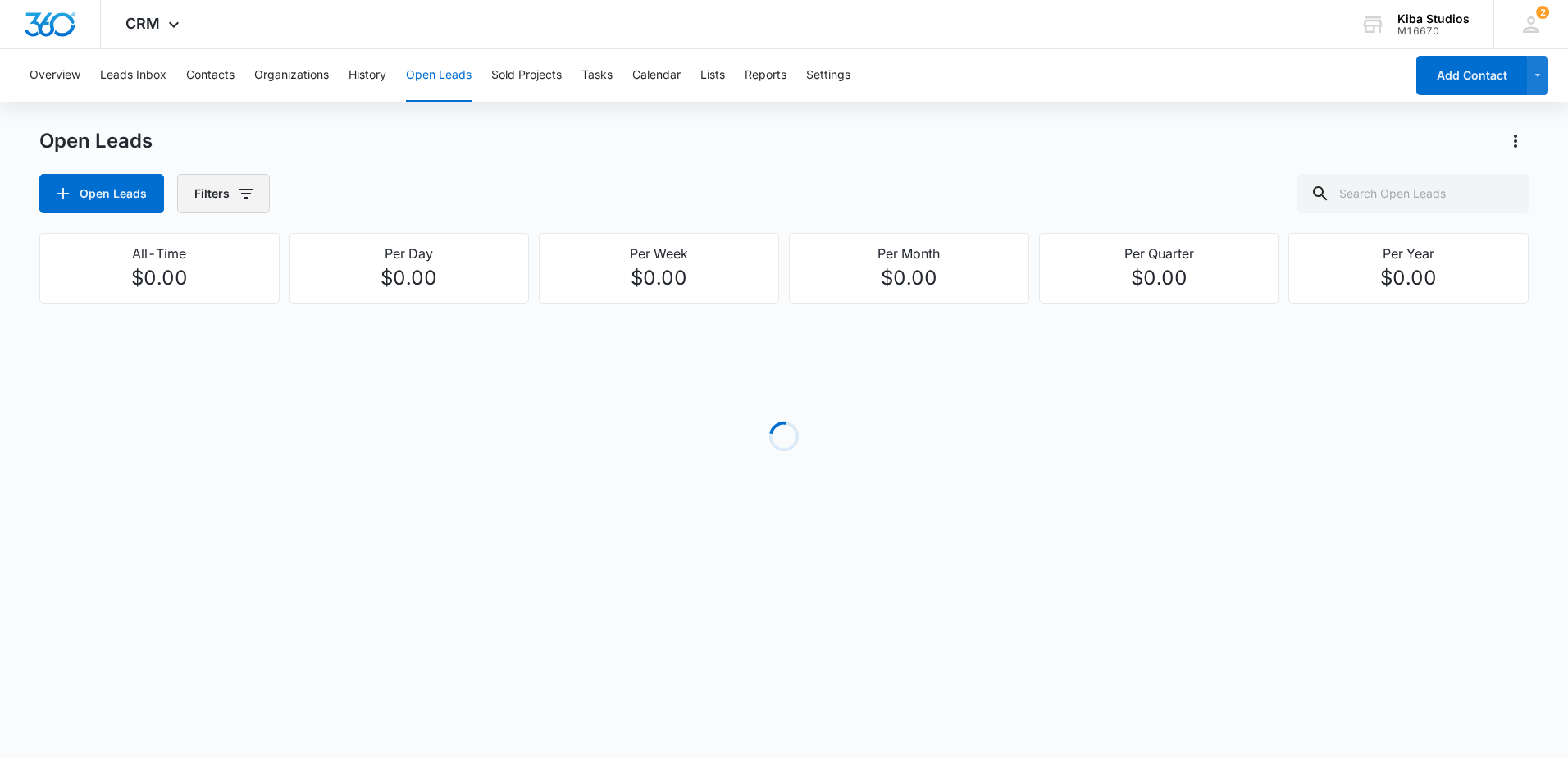
click at [260, 184] on button "Filters" at bounding box center [223, 193] width 93 height 39
click at [377, 290] on icon "Show Assigned To filters" at bounding box center [371, 296] width 20 height 20
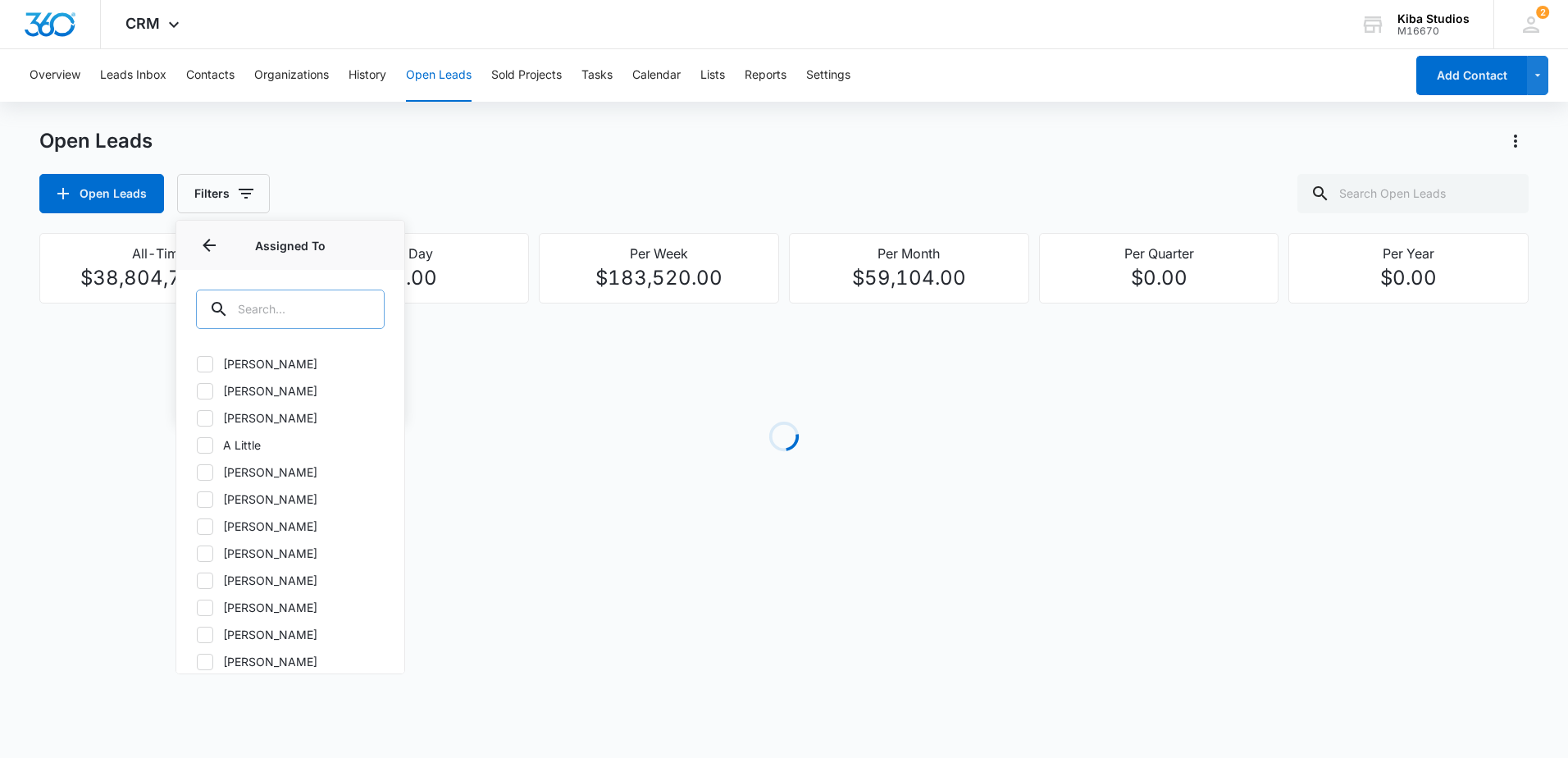
click at [326, 299] on input "text" at bounding box center [290, 309] width 188 height 39
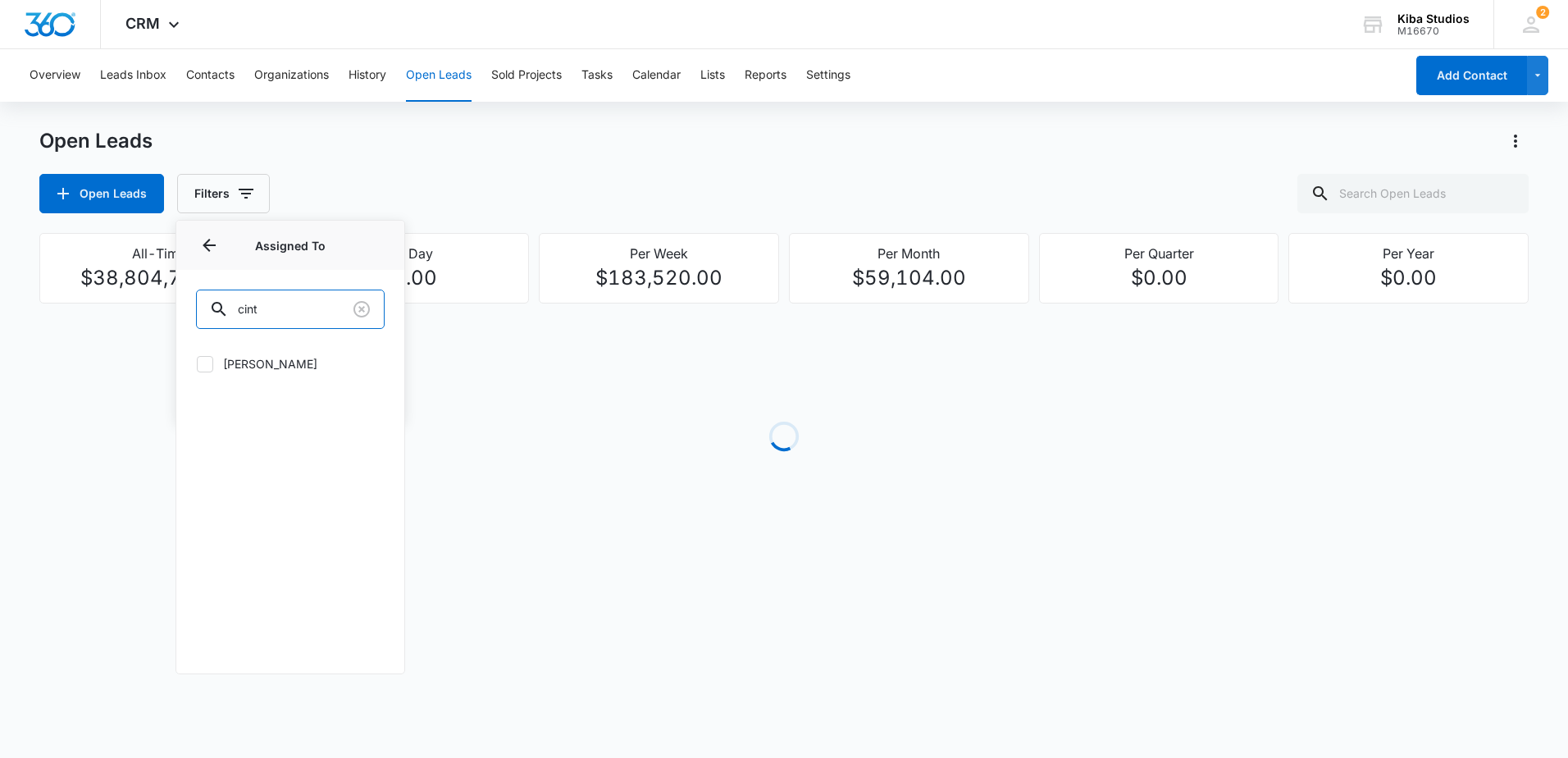
type input "cint"
click at [243, 374] on div "[PERSON_NAME]" at bounding box center [290, 373] width 228 height 56
click at [244, 370] on label "[PERSON_NAME]" at bounding box center [290, 364] width 188 height 17
click at [197, 364] on input "[PERSON_NAME]" at bounding box center [196, 363] width 1 height 1
checkbox input "true"
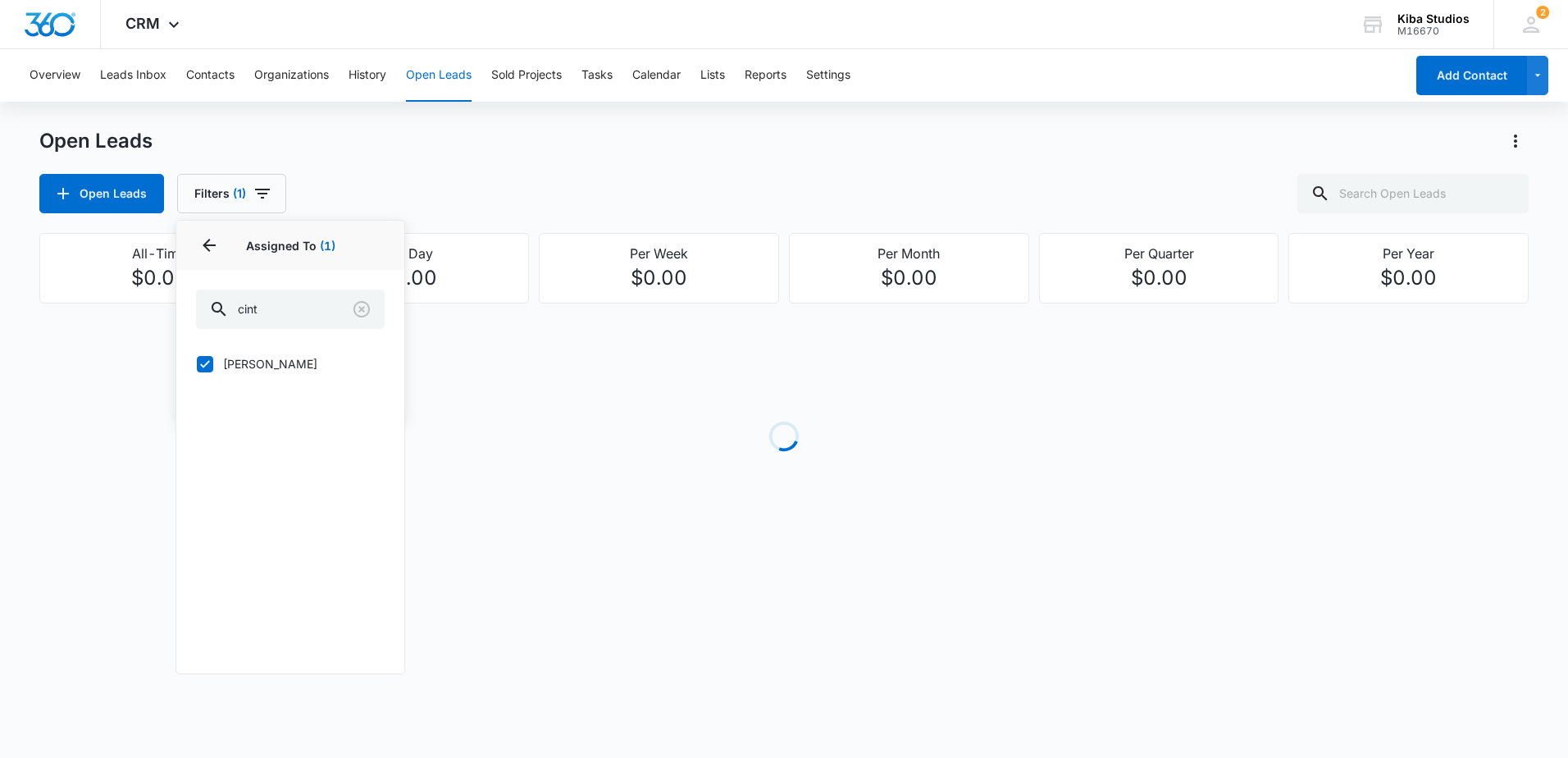
click at [339, 169] on div "Open Leads Open Leads Filters (1) Assigned By Assigned To 1 Assigned To (1) cin…" at bounding box center [784, 170] width 1489 height 85
click at [267, 200] on icon "button" at bounding box center [262, 193] width 20 height 20
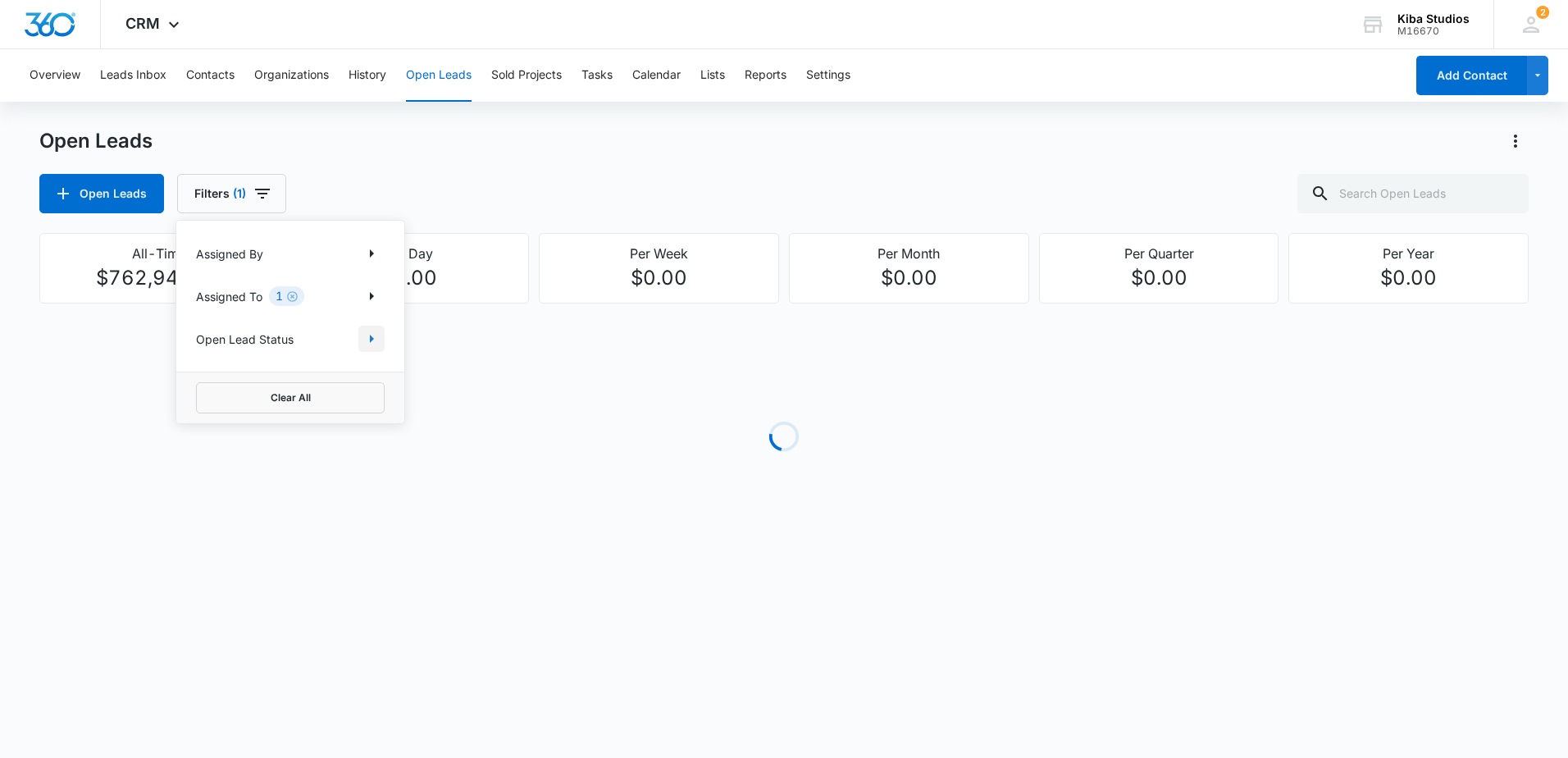
click at [379, 334] on icon "Show Open Lead Status filters" at bounding box center [371, 338] width 20 height 20
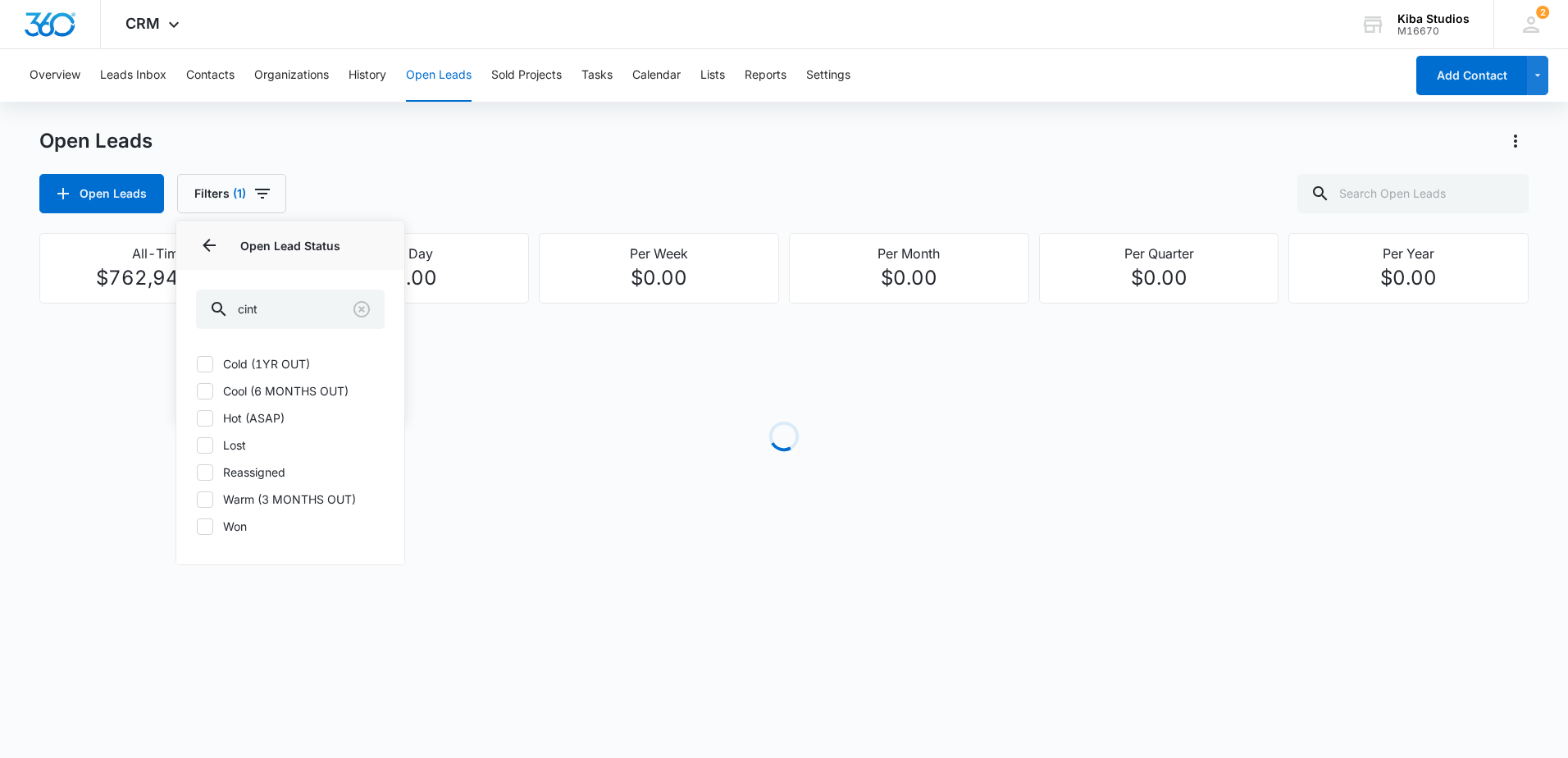
click at [273, 359] on label "Cold (1YR OUT)" at bounding box center [290, 364] width 188 height 17
click at [197, 363] on input "Cold (1YR OUT)" at bounding box center [196, 363] width 1 height 1
checkbox input "true"
click at [252, 388] on label "Cool (6 MONTHS OUT)" at bounding box center [290, 391] width 188 height 17
click at [197, 390] on input "Cool (6 MONTHS OUT)" at bounding box center [196, 390] width 1 height 1
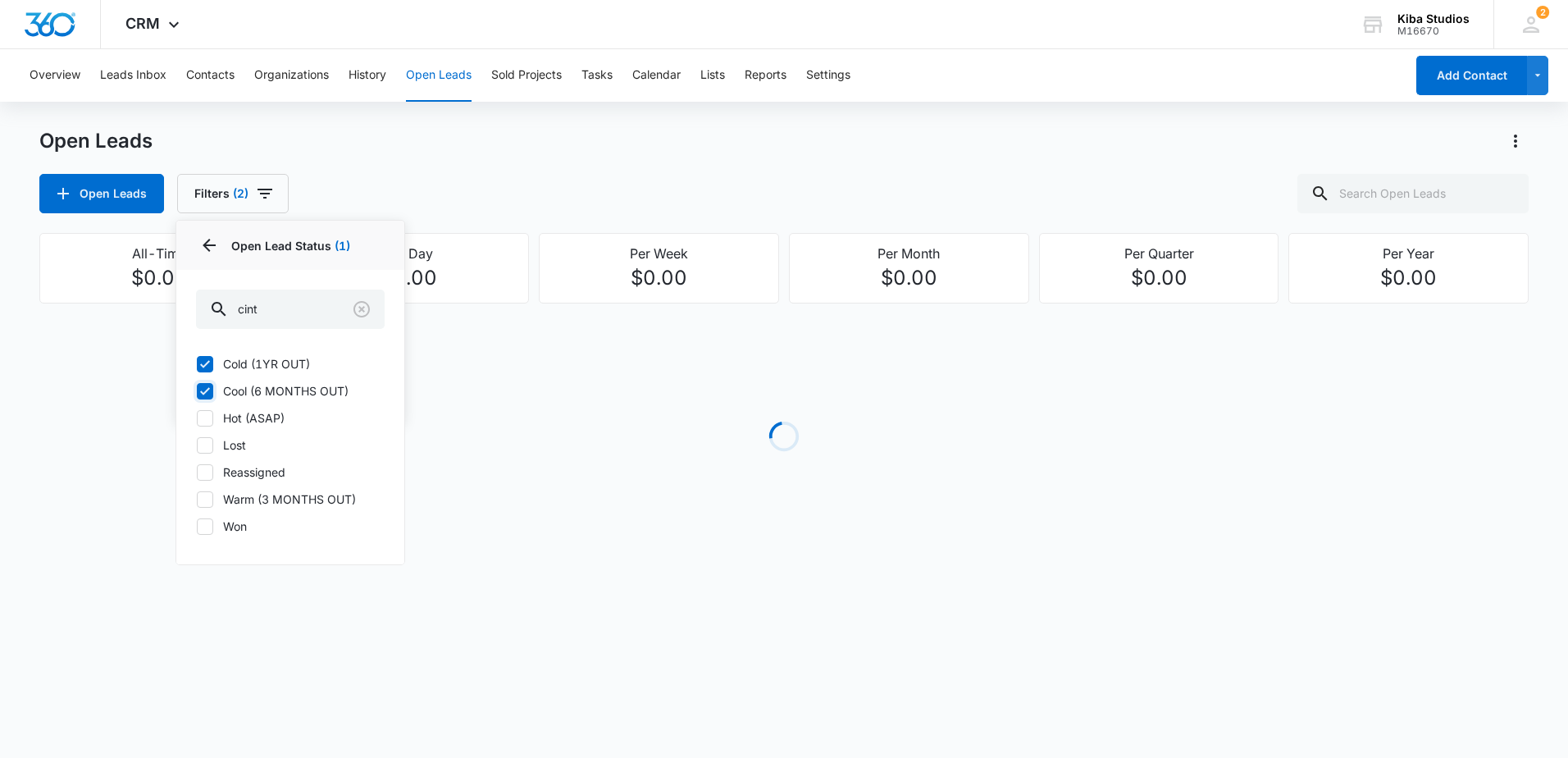
checkbox input "true"
click at [238, 417] on label "Hot (ASAP)" at bounding box center [290, 417] width 188 height 17
click at [197, 417] on input "Hot (ASAP)" at bounding box center [196, 417] width 1 height 1
checkbox input "true"
click at [252, 497] on label "Warm (3 MONTHS OUT)" at bounding box center [290, 499] width 188 height 17
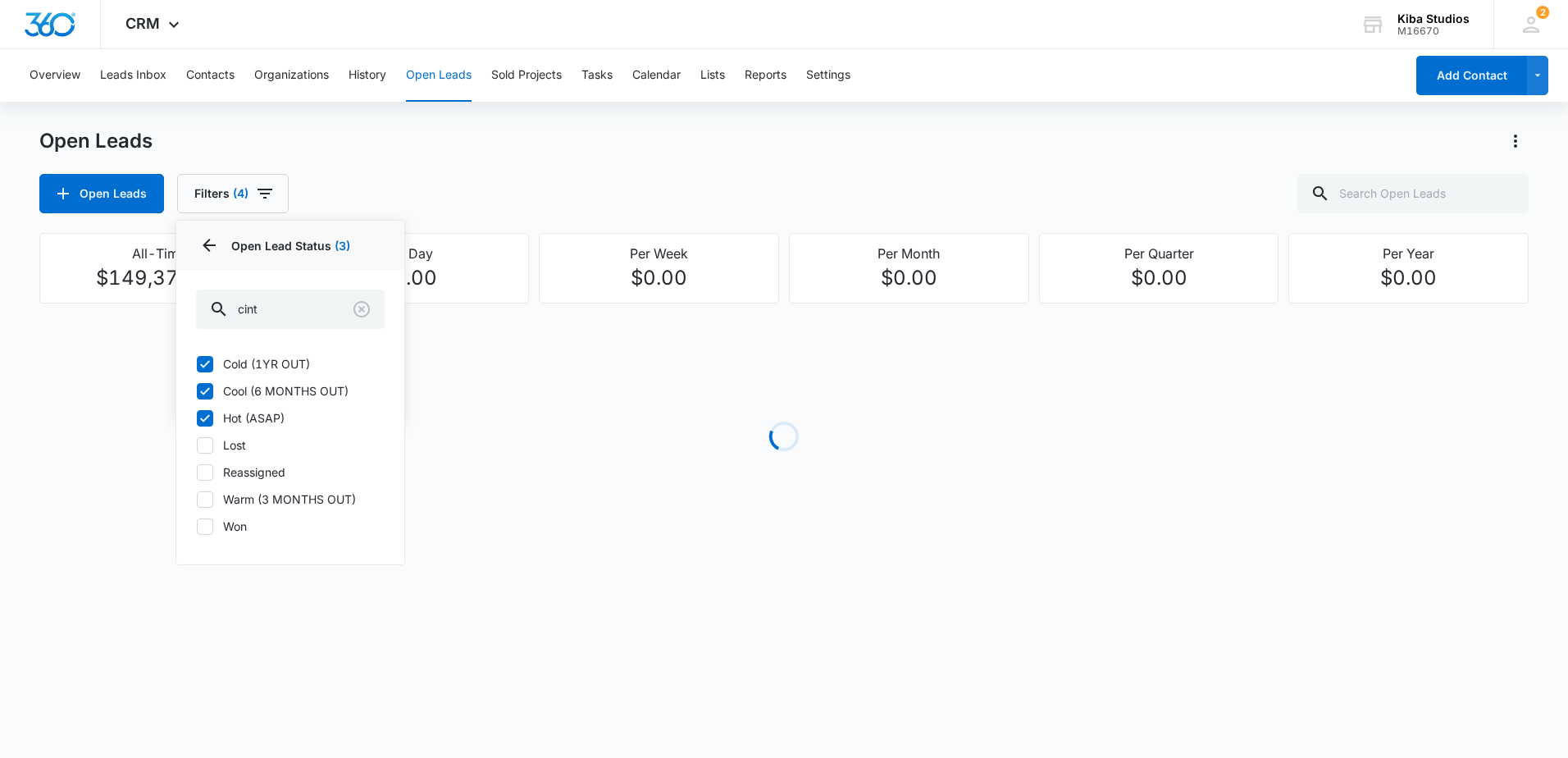
click at [197, 498] on input "Warm (3 MONTHS OUT)" at bounding box center [196, 498] width 1 height 1
checkbox input "true"
click at [488, 213] on div "Open Leads Open Leads Filters (5) Assigned By Assigned To 1 Open Lead Status 4 …" at bounding box center [784, 353] width 1489 height 451
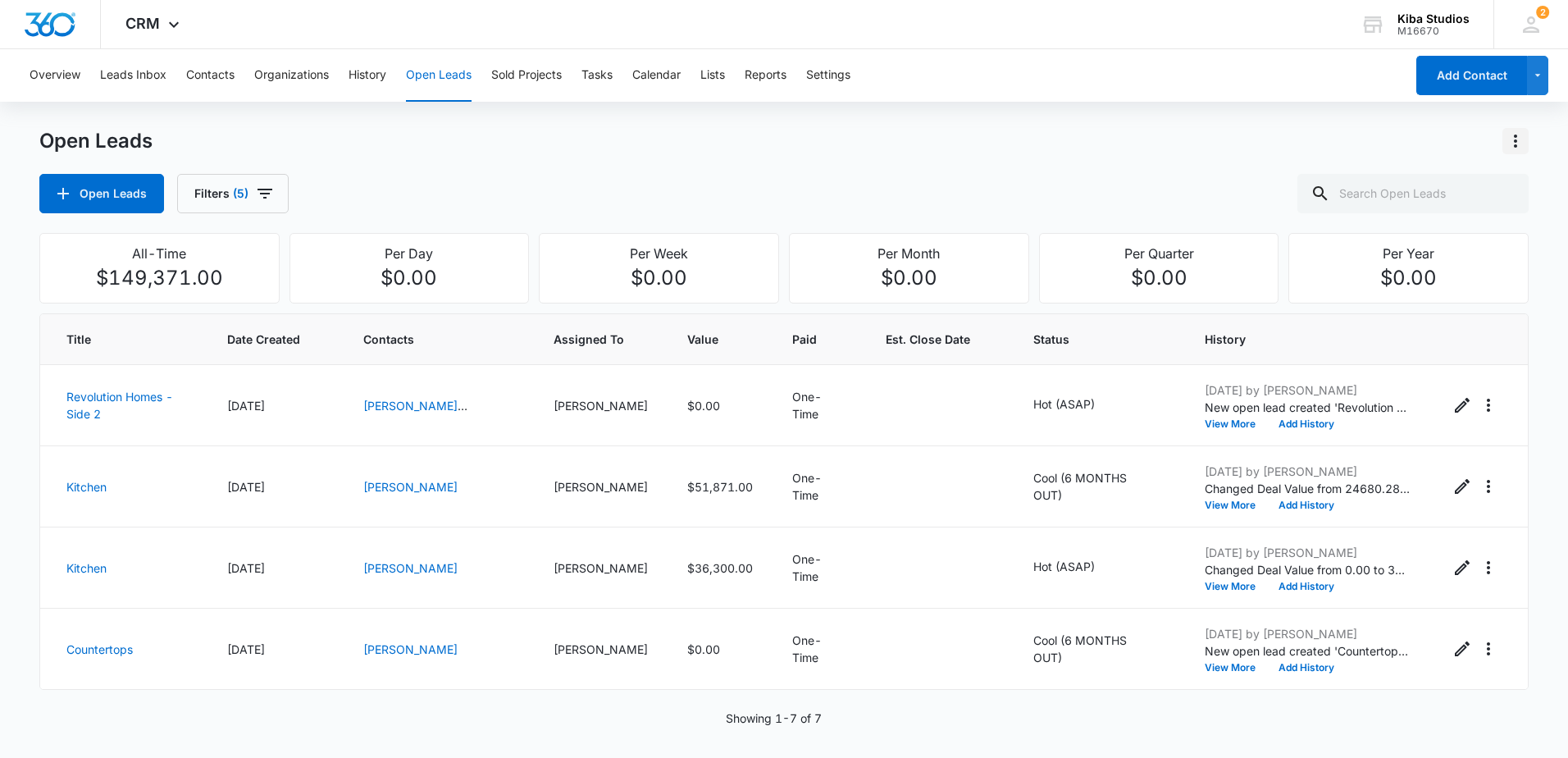
click at [1513, 146] on icon "Actions" at bounding box center [1514, 141] width 20 height 20
click at [1422, 210] on div "Export Open Leads" at bounding box center [1421, 211] width 134 height 11
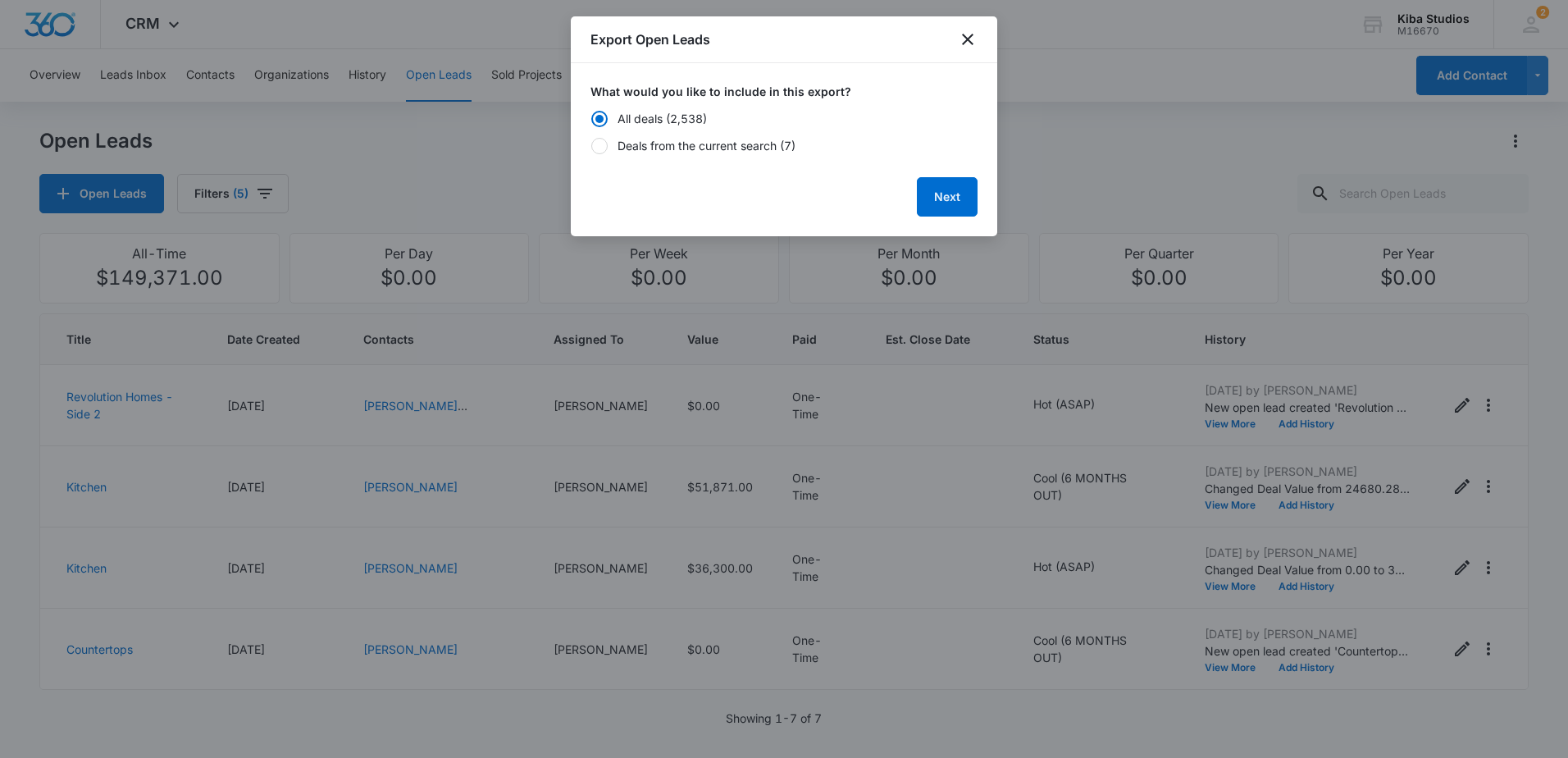
click at [633, 153] on div "Deals from the current search (7)" at bounding box center [706, 146] width 178 height 17
click at [591, 146] on input "Deals from the current search (7)" at bounding box center [590, 145] width 1 height 1
radio input "false"
radio input "true"
click at [922, 192] on button "Next" at bounding box center [946, 197] width 60 height 39
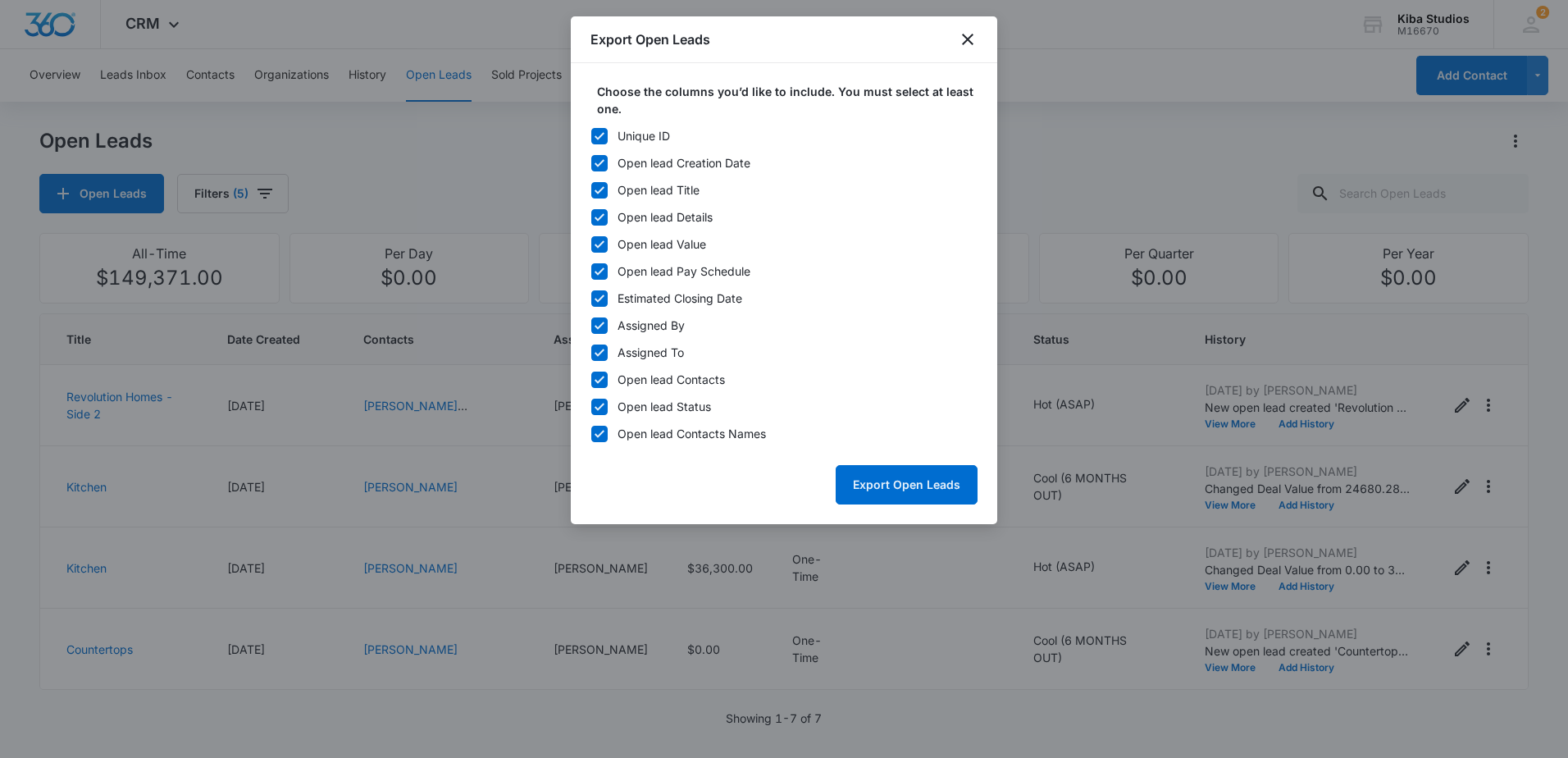
click at [593, 141] on icon at bounding box center [599, 135] width 14 height 14
click at [591, 136] on input "Unique ID" at bounding box center [590, 135] width 1 height 1
checkbox input "false"
click at [595, 319] on icon at bounding box center [599, 325] width 14 height 14
click at [591, 324] on input "Assigned By" at bounding box center [590, 324] width 1 height 1
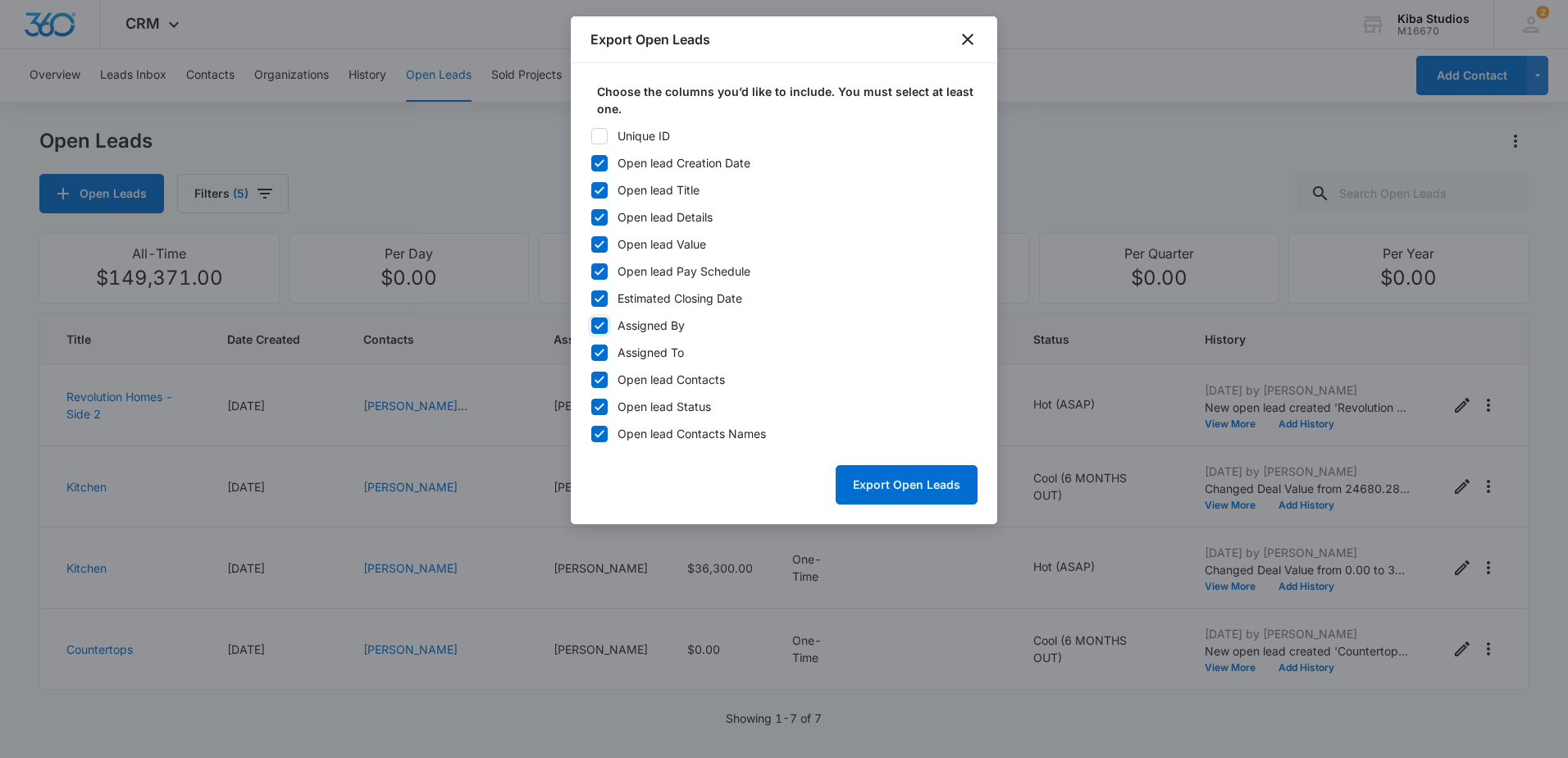
checkbox input "false"
click at [595, 299] on icon at bounding box center [600, 298] width 10 height 8
click at [591, 298] on input "Estimated Closing Date" at bounding box center [590, 297] width 1 height 1
checkbox input "false"
click at [600, 271] on icon at bounding box center [599, 271] width 14 height 14
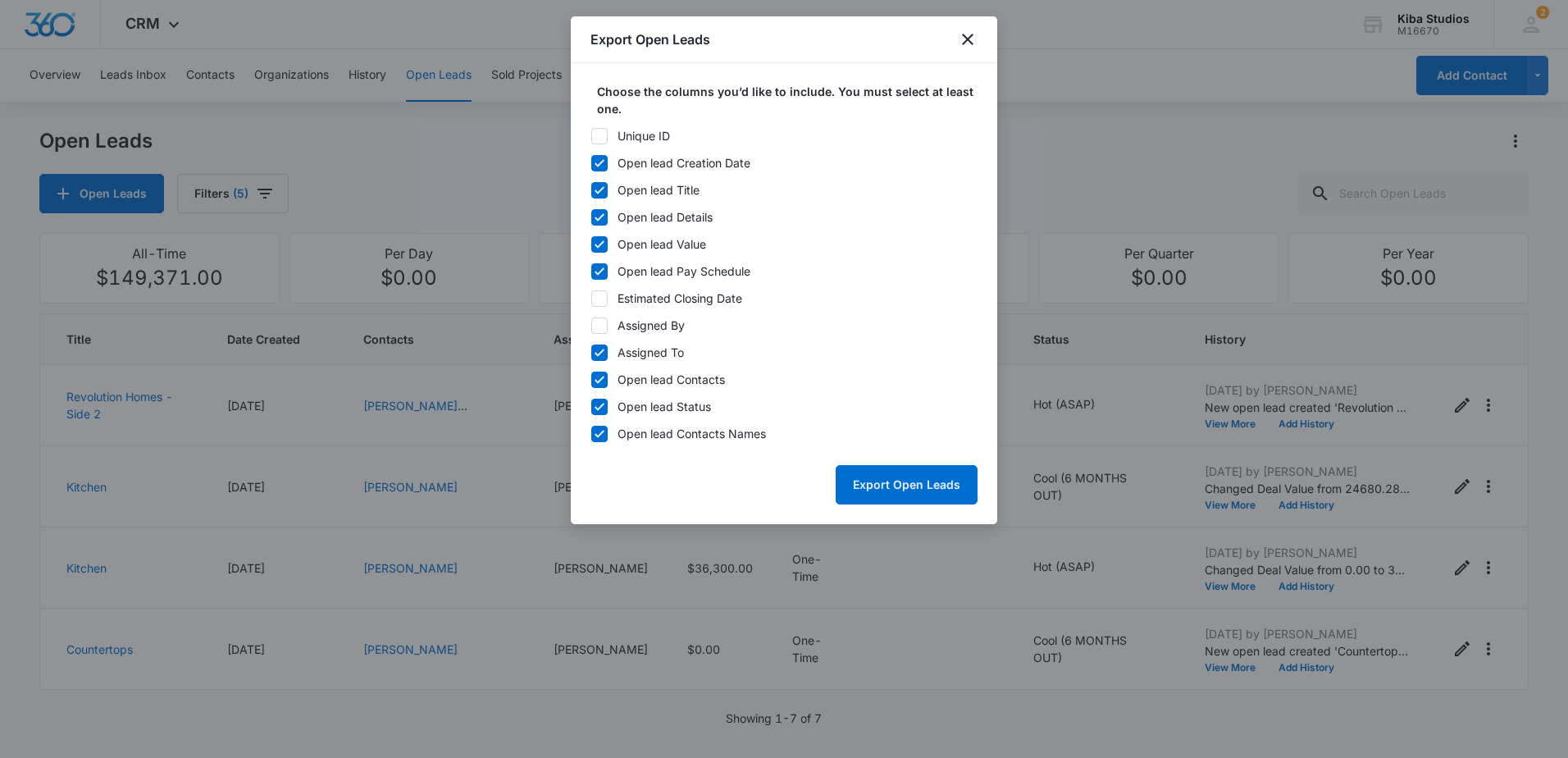
click at [591, 271] on input "Open lead Pay Schedule" at bounding box center [590, 271] width 1 height 1
checkbox input "false"
click at [879, 482] on button "Export Open Leads" at bounding box center [906, 485] width 142 height 39
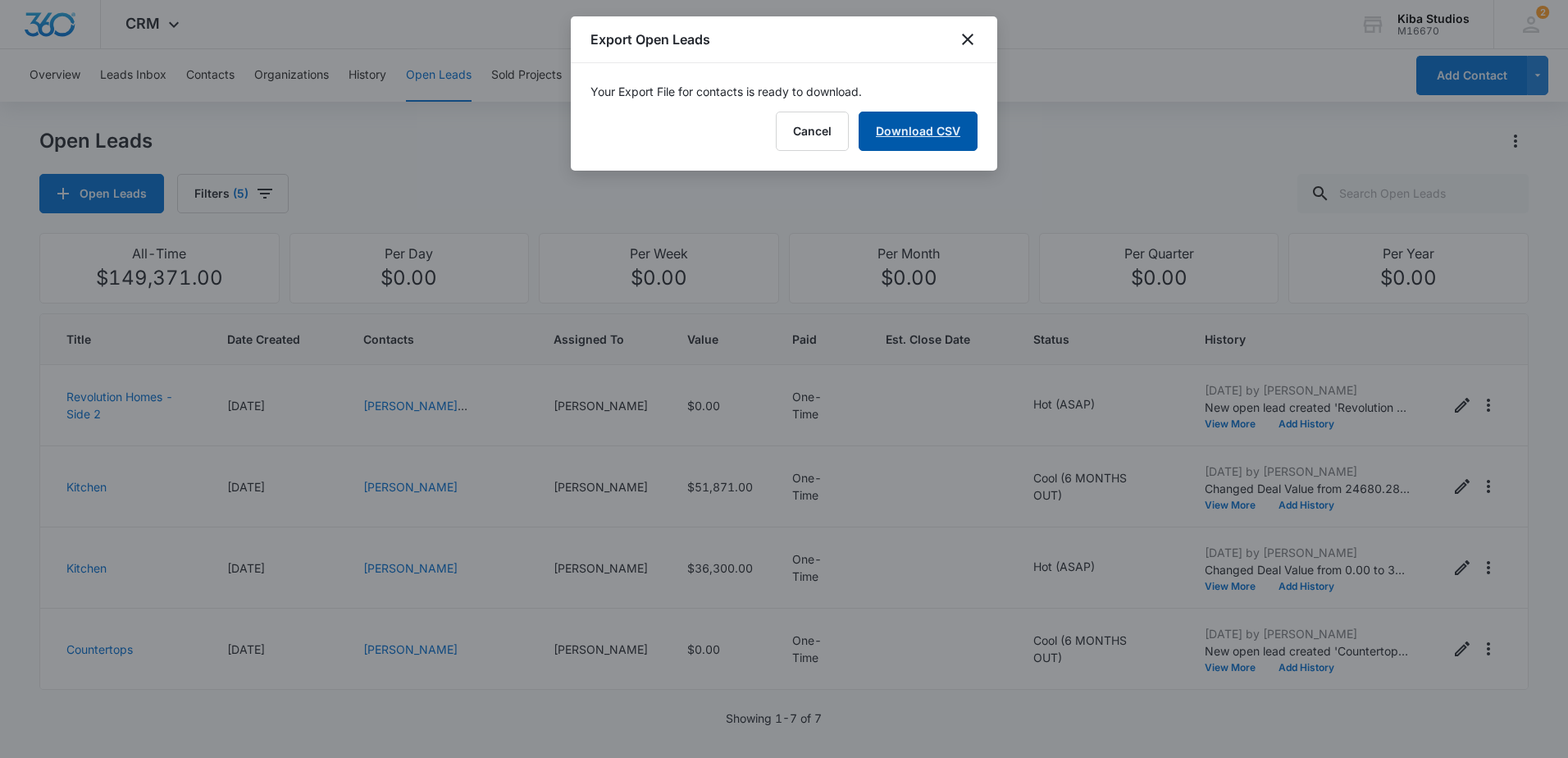
click at [910, 136] on link "Download CSV" at bounding box center [918, 131] width 119 height 39
click at [964, 39] on icon "close" at bounding box center [967, 39] width 20 height 20
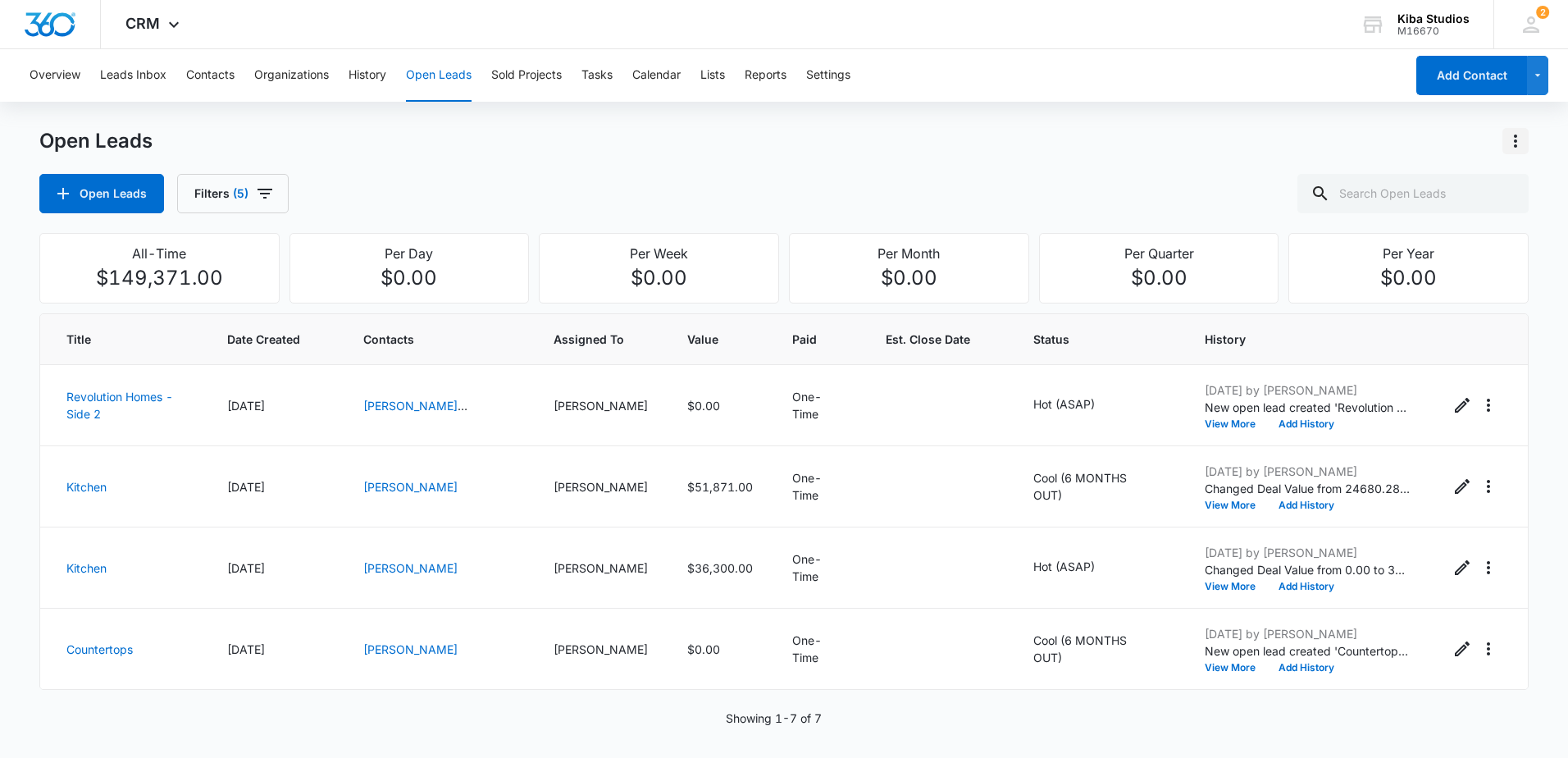
click at [1508, 135] on icon "Actions" at bounding box center [1514, 141] width 20 height 20
click at [1446, 214] on div "Export Open Leads" at bounding box center [1421, 211] width 134 height 11
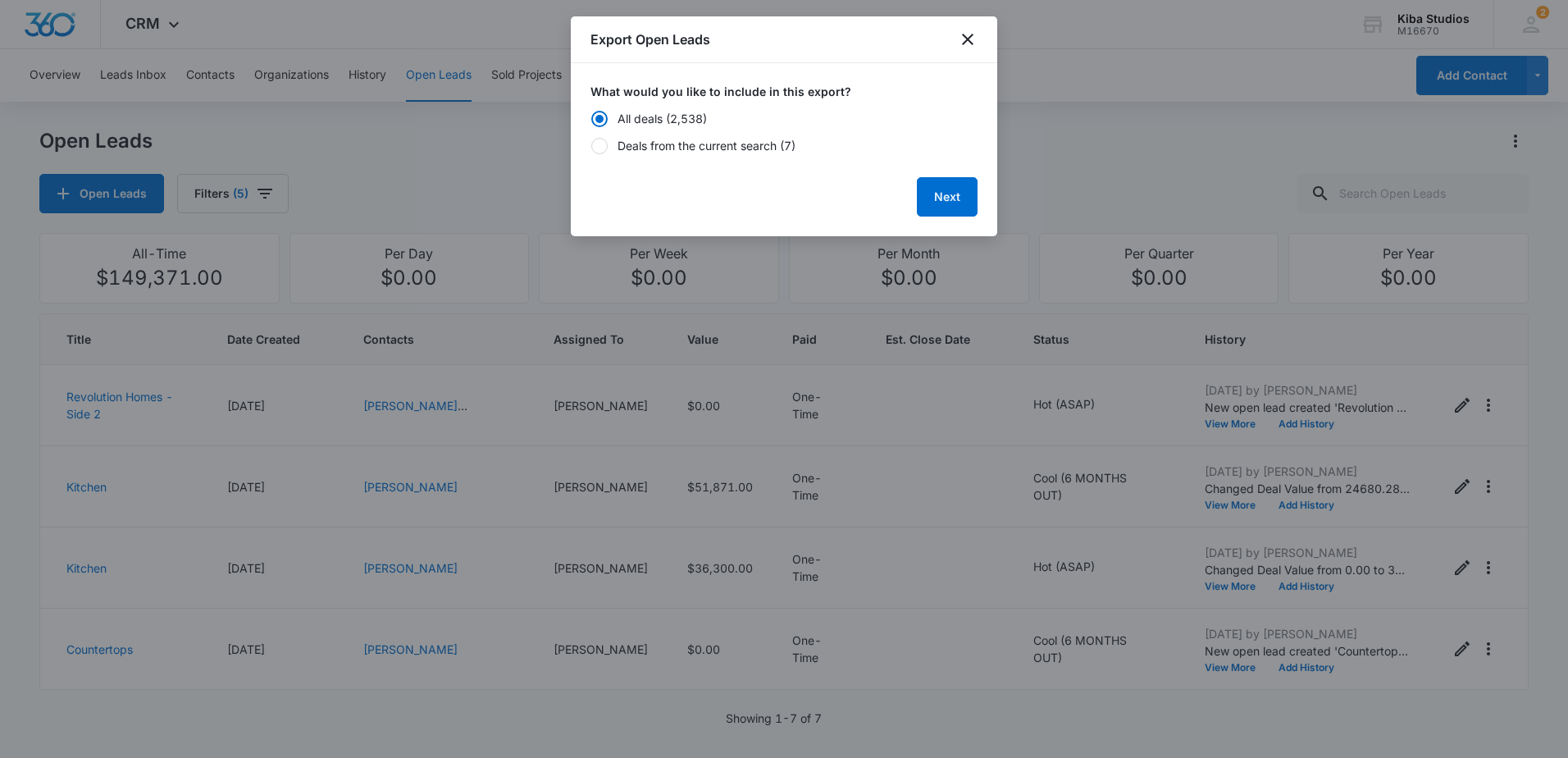
click at [778, 143] on div "Deals from the current search (7)" at bounding box center [706, 146] width 178 height 17
click at [591, 145] on input "Deals from the current search (7)" at bounding box center [590, 145] width 1 height 1
radio input "false"
radio input "true"
click at [923, 195] on button "Next" at bounding box center [946, 197] width 60 height 39
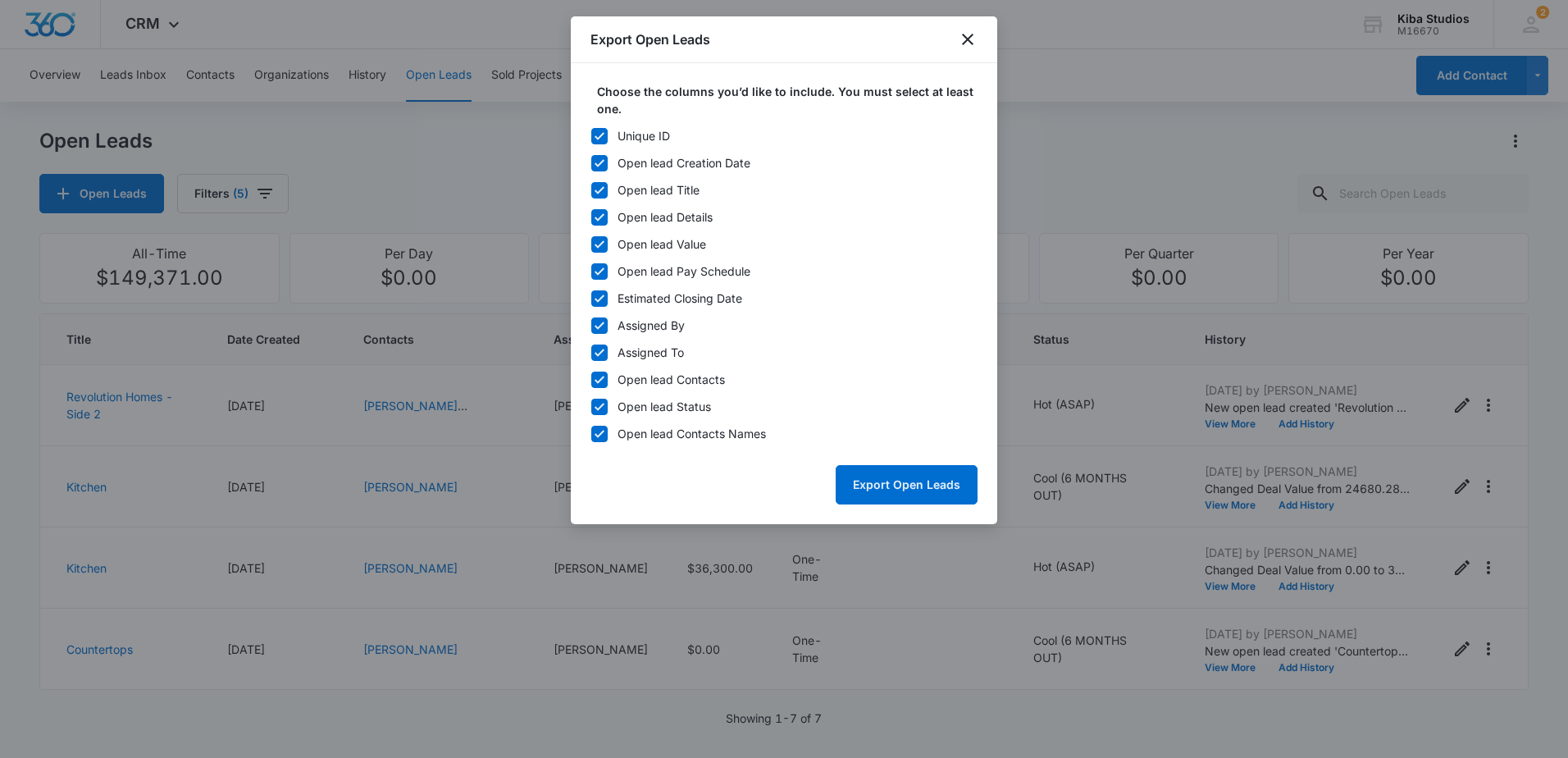
click at [618, 141] on div "Unique ID" at bounding box center [644, 135] width 53 height 17
click at [591, 136] on input "Unique ID" at bounding box center [590, 135] width 1 height 1
checkbox input "false"
click at [599, 267] on icon at bounding box center [599, 271] width 14 height 14
click at [591, 271] on input "Open lead Pay Schedule" at bounding box center [590, 271] width 1 height 1
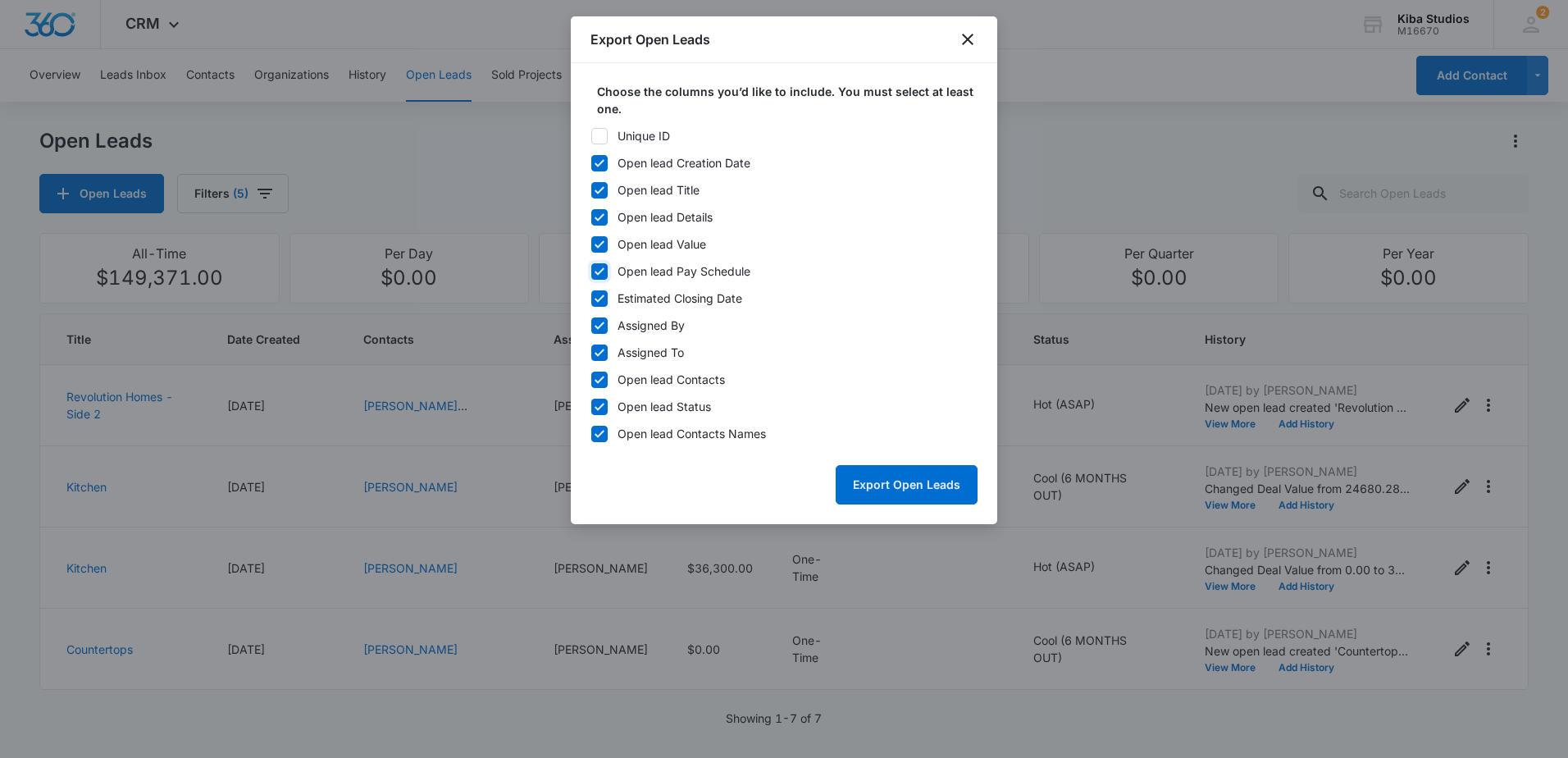
checkbox input "false"
click at [596, 294] on icon at bounding box center [599, 298] width 14 height 14
click at [591, 297] on input "Estimated Closing Date" at bounding box center [590, 297] width 1 height 1
checkbox input "false"
click at [594, 322] on icon at bounding box center [599, 325] width 14 height 14
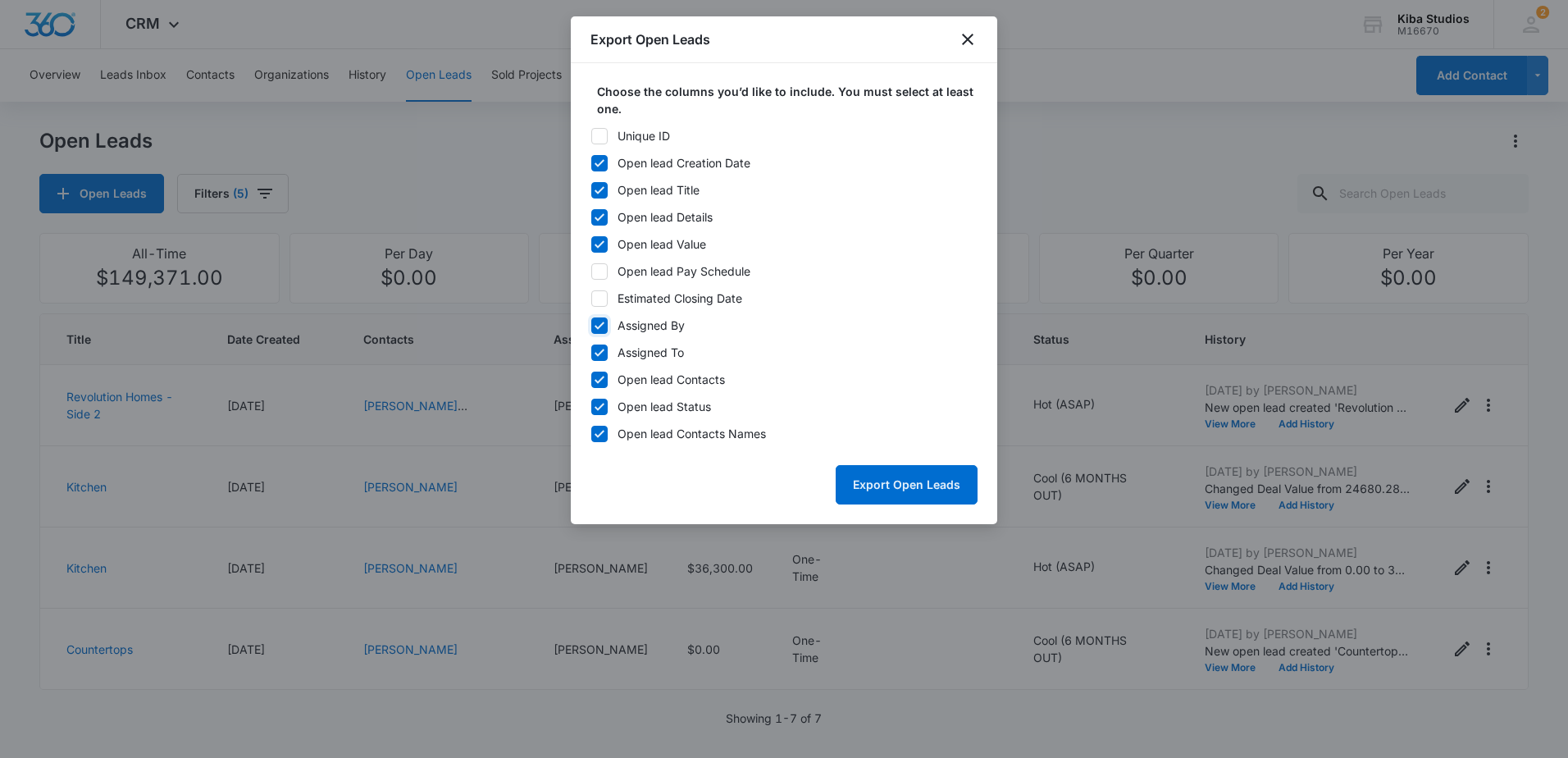
click at [591, 324] on input "Assigned By" at bounding box center [590, 324] width 1 height 1
checkbox input "false"
click at [596, 378] on icon at bounding box center [599, 379] width 14 height 14
click at [591, 379] on input "Open lead Contacts" at bounding box center [590, 379] width 1 height 1
checkbox input "false"
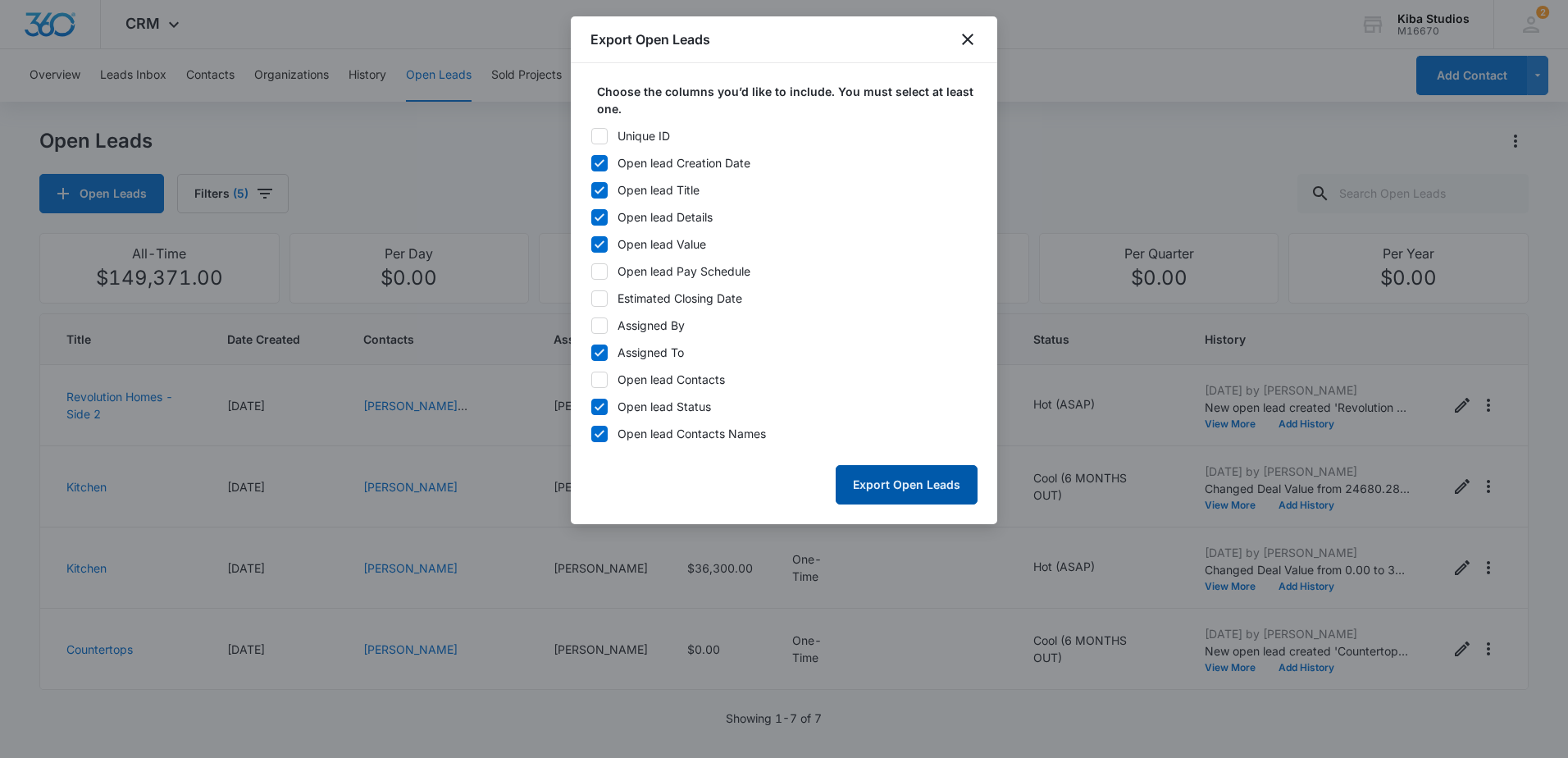
click at [868, 499] on button "Export Open Leads" at bounding box center [906, 485] width 142 height 39
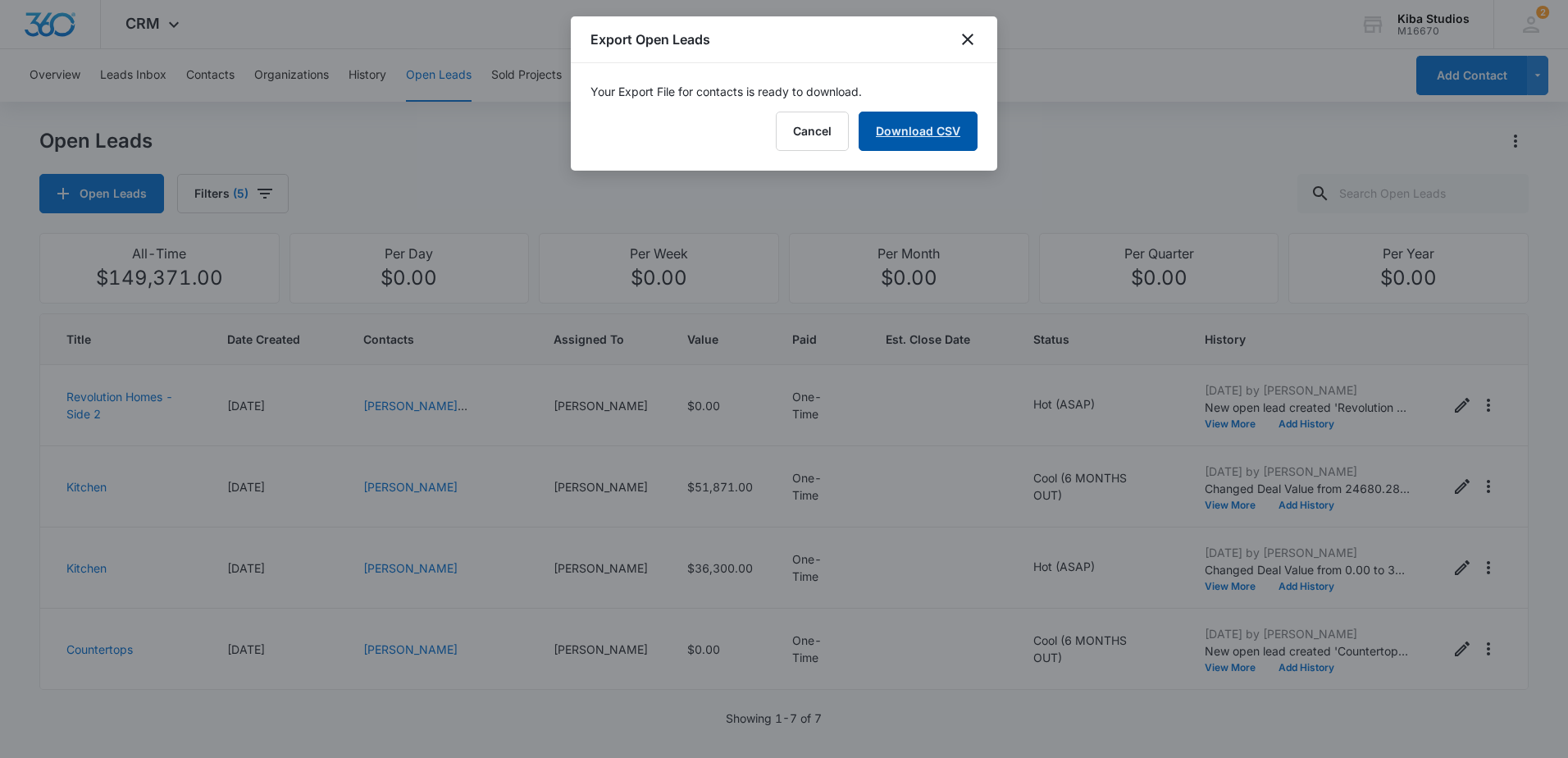
click at [905, 123] on link "Download CSV" at bounding box center [918, 131] width 119 height 39
